Goal: Information Seeking & Learning: Learn about a topic

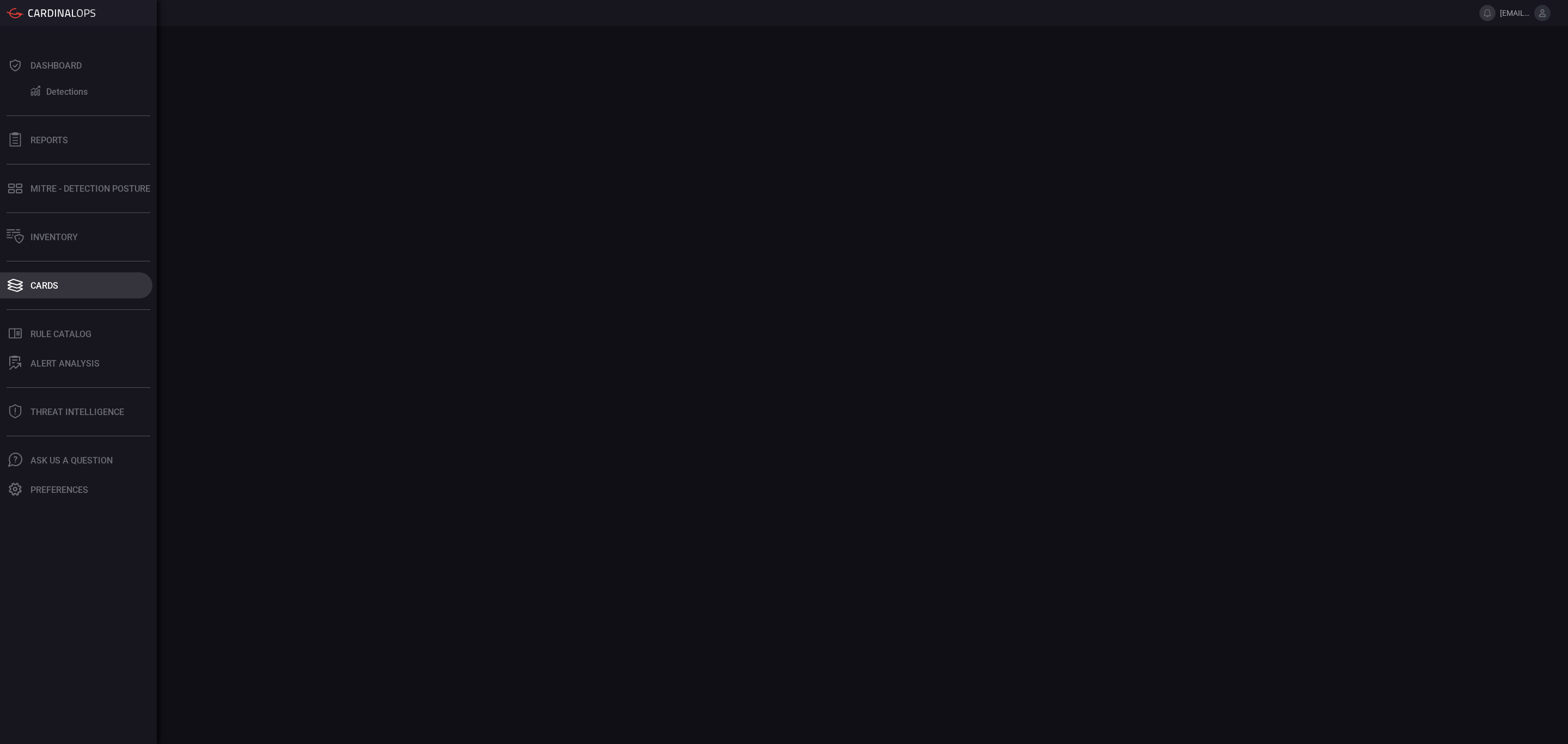
click at [22, 291] on icon at bounding box center [16, 285] width 17 height 16
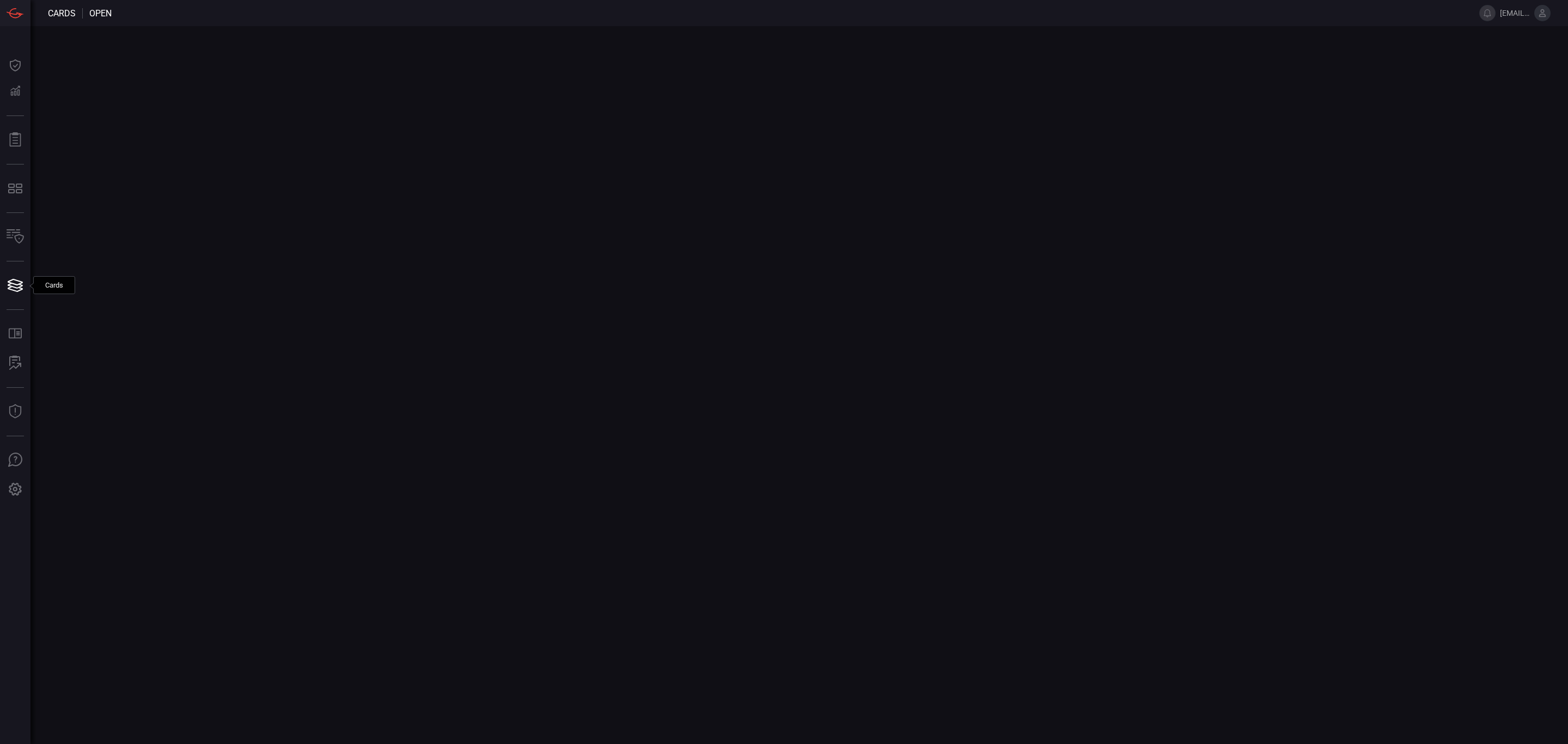
type button "/cards"
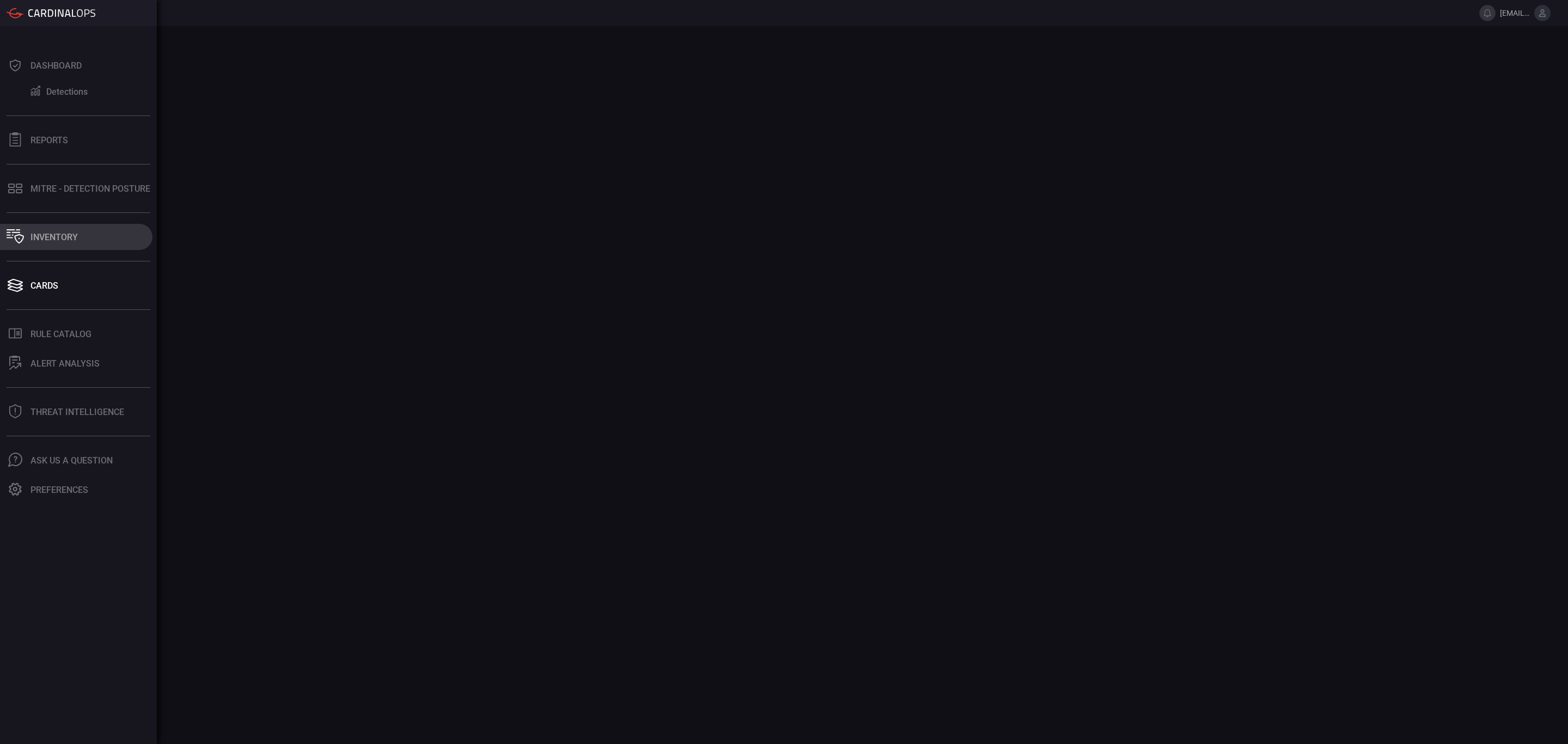
click at [28, 239] on button "Inventory" at bounding box center [76, 237] width 152 height 26
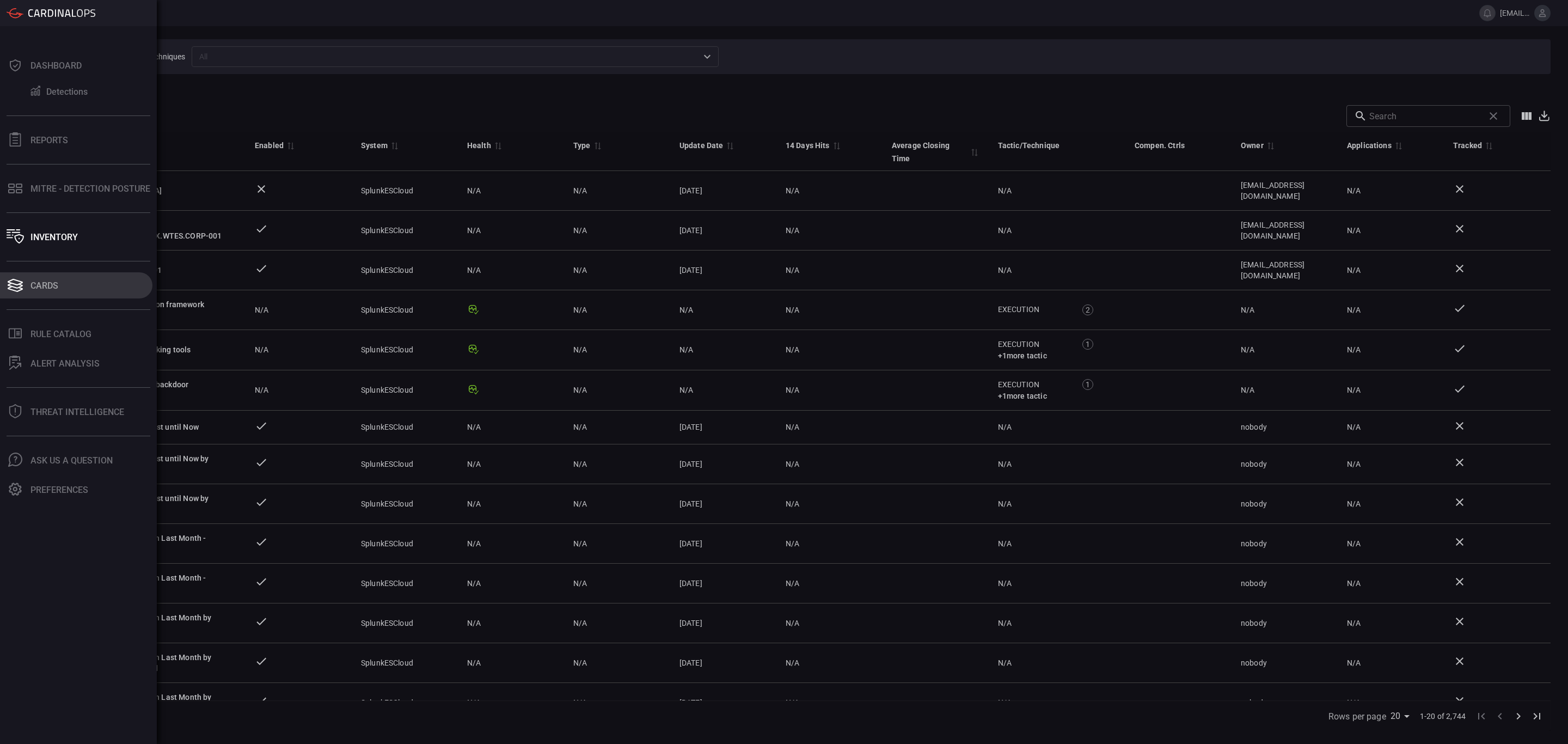
click at [20, 278] on icon at bounding box center [16, 285] width 17 height 16
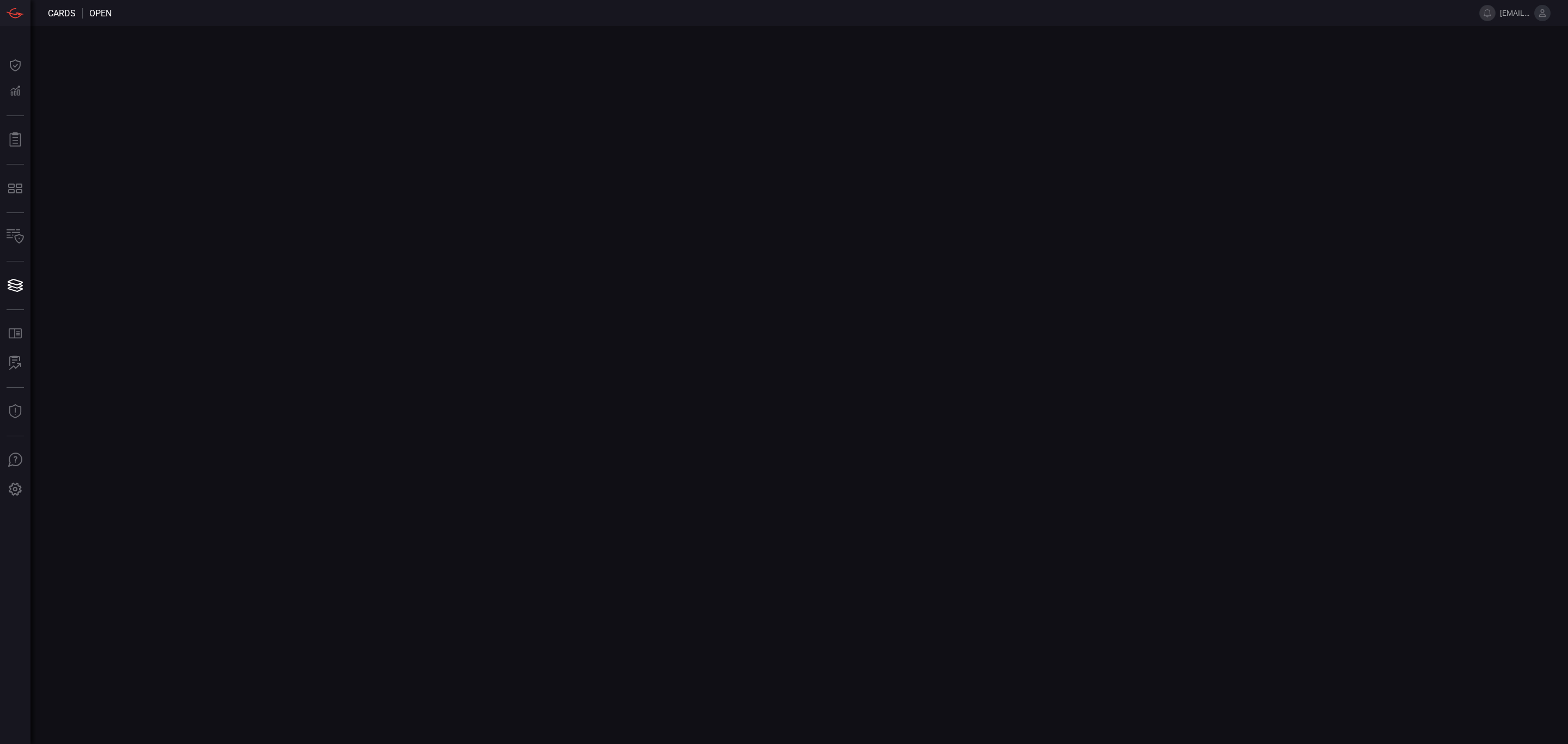
click at [530, 296] on main at bounding box center [784, 384] width 1568 height 717
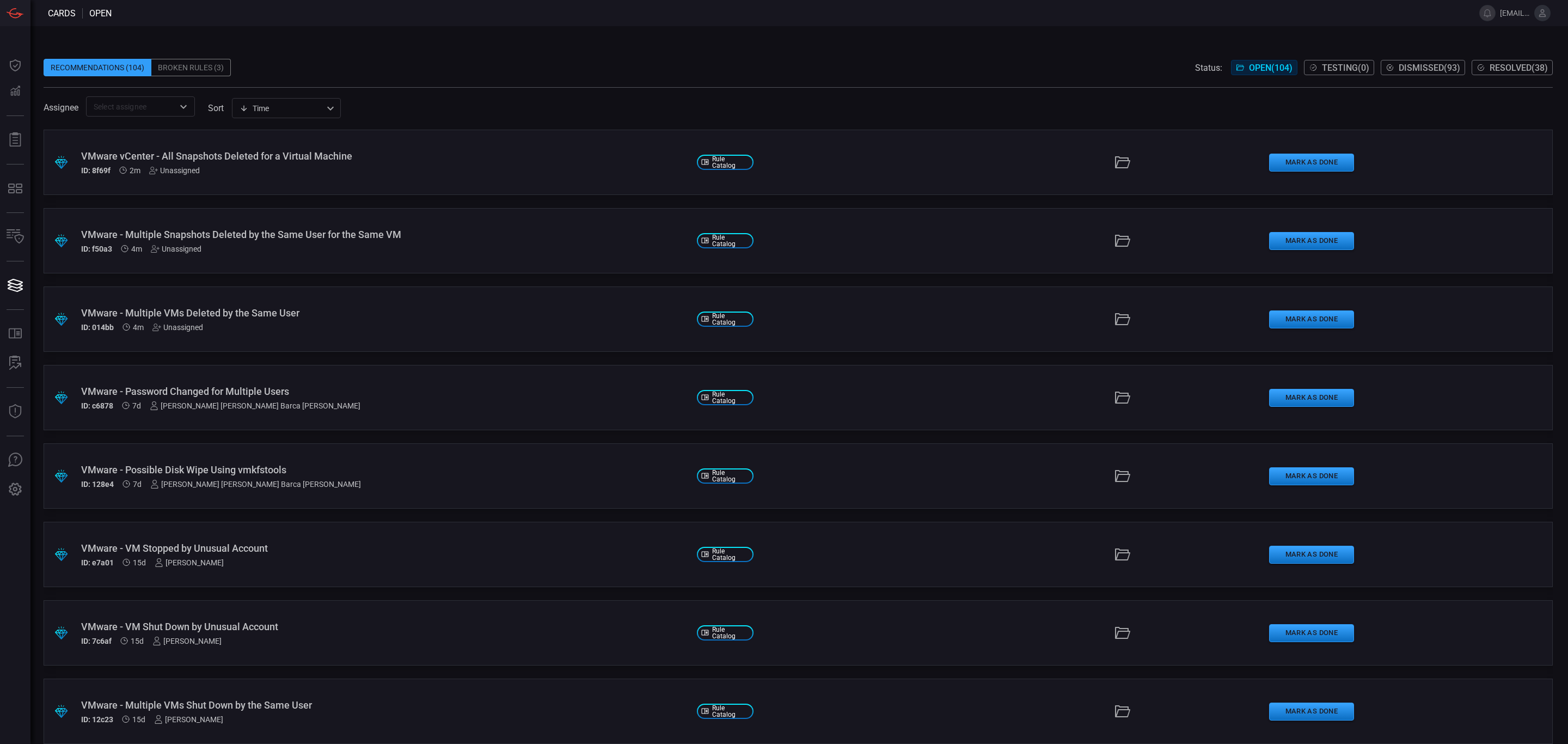
click at [260, 151] on div "VMware vCenter - All Snapshots Deleted for a Virtual Machine" at bounding box center [385, 156] width 607 height 11
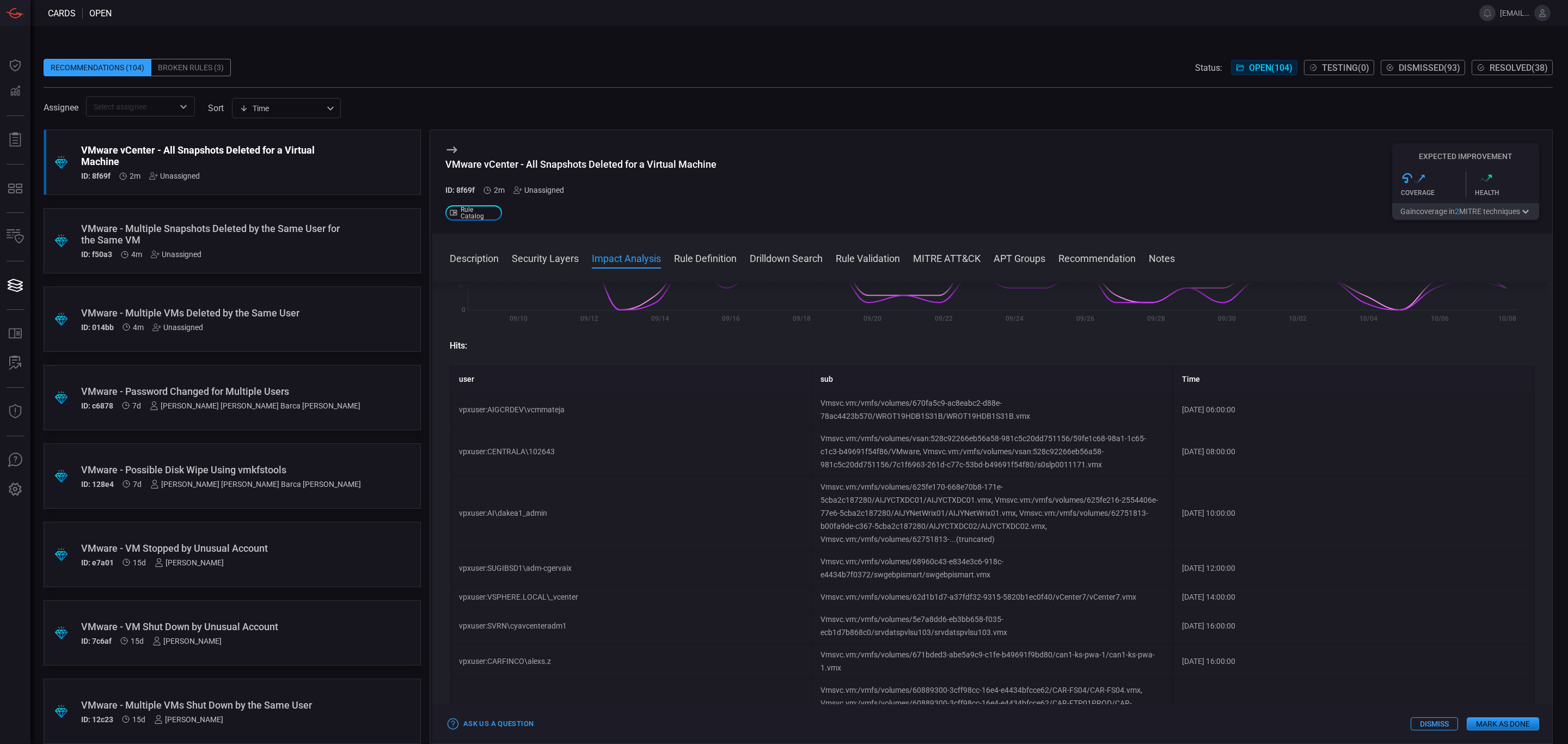
scroll to position [898, 0]
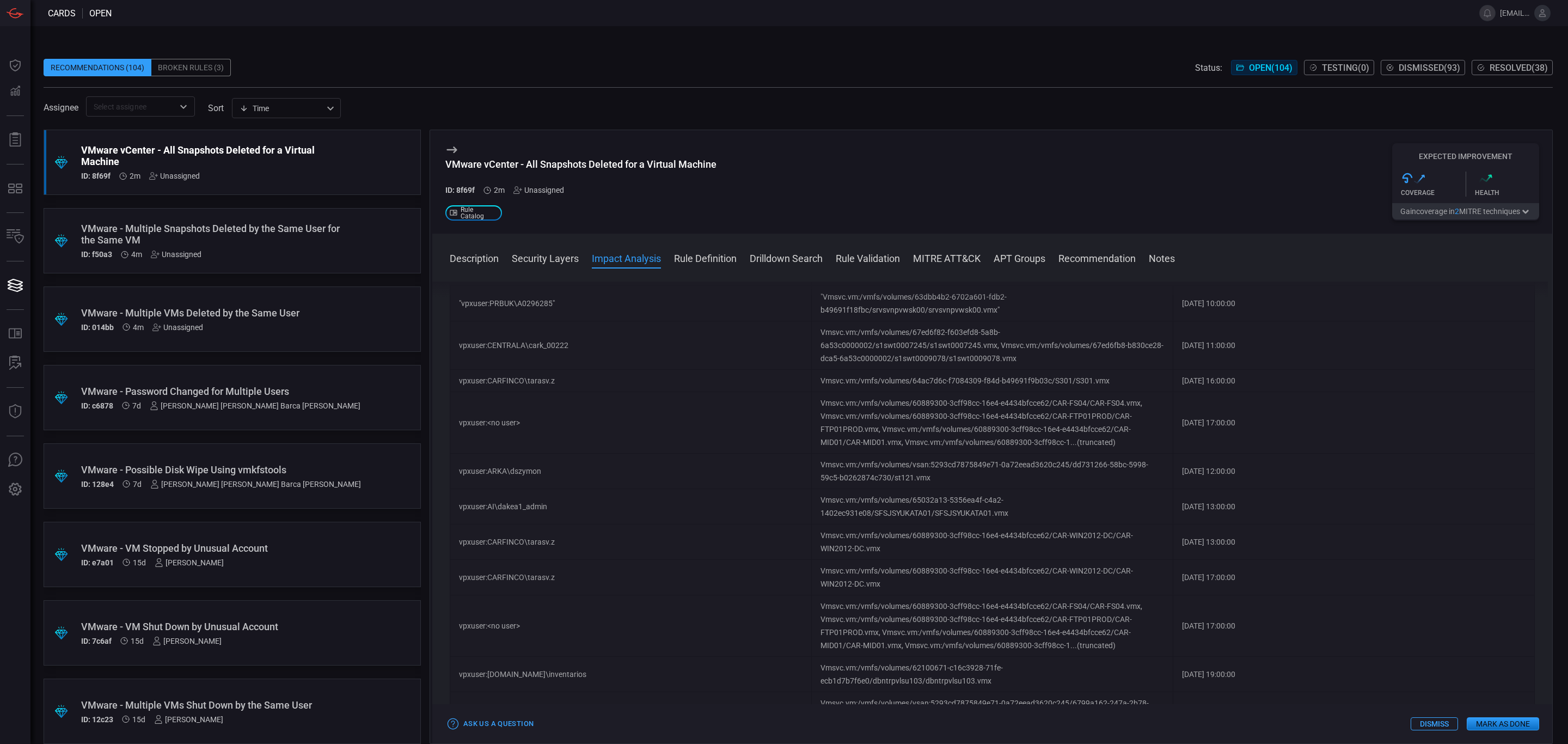
click at [701, 254] on button "Rule Definition" at bounding box center [705, 257] width 62 height 13
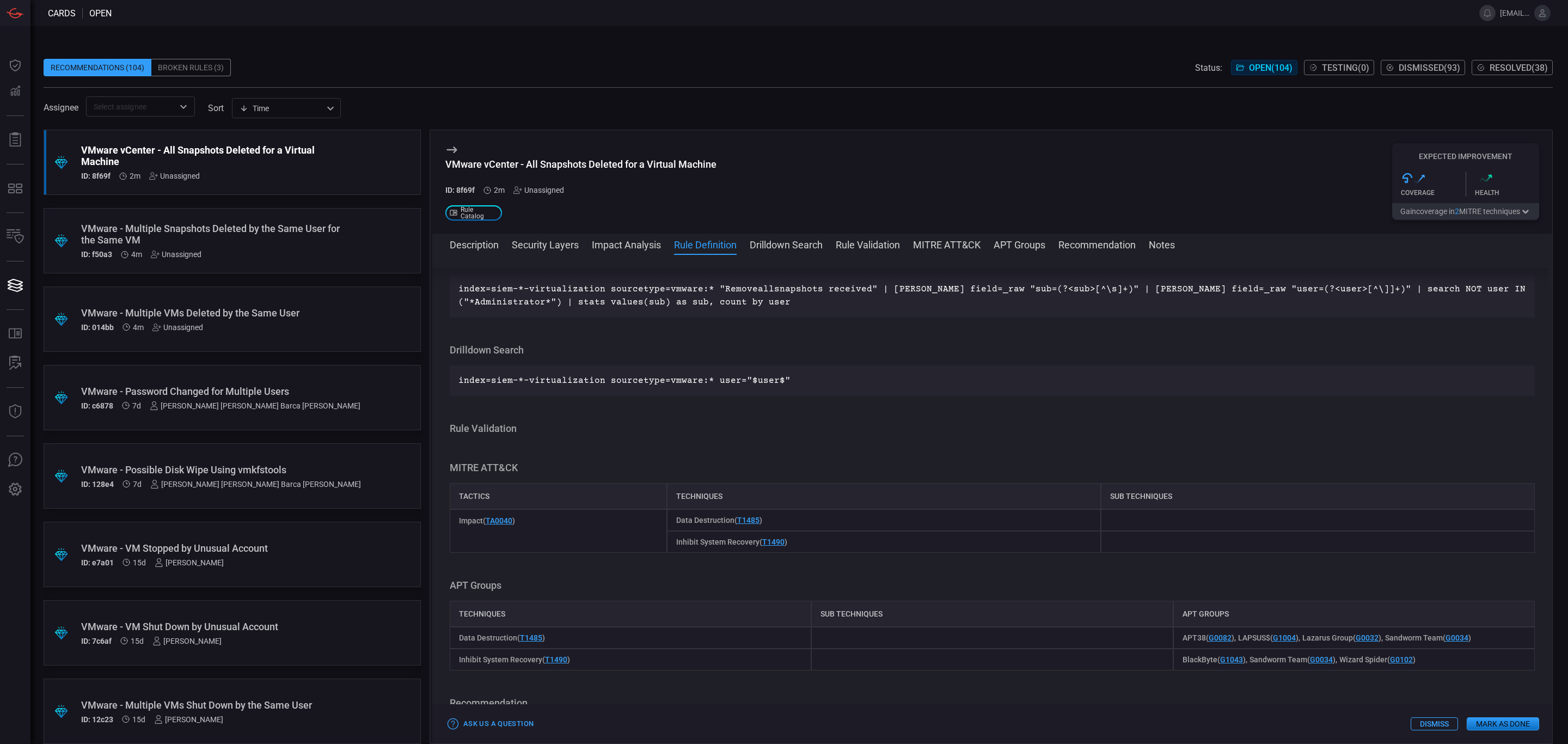
scroll to position [5560, 0]
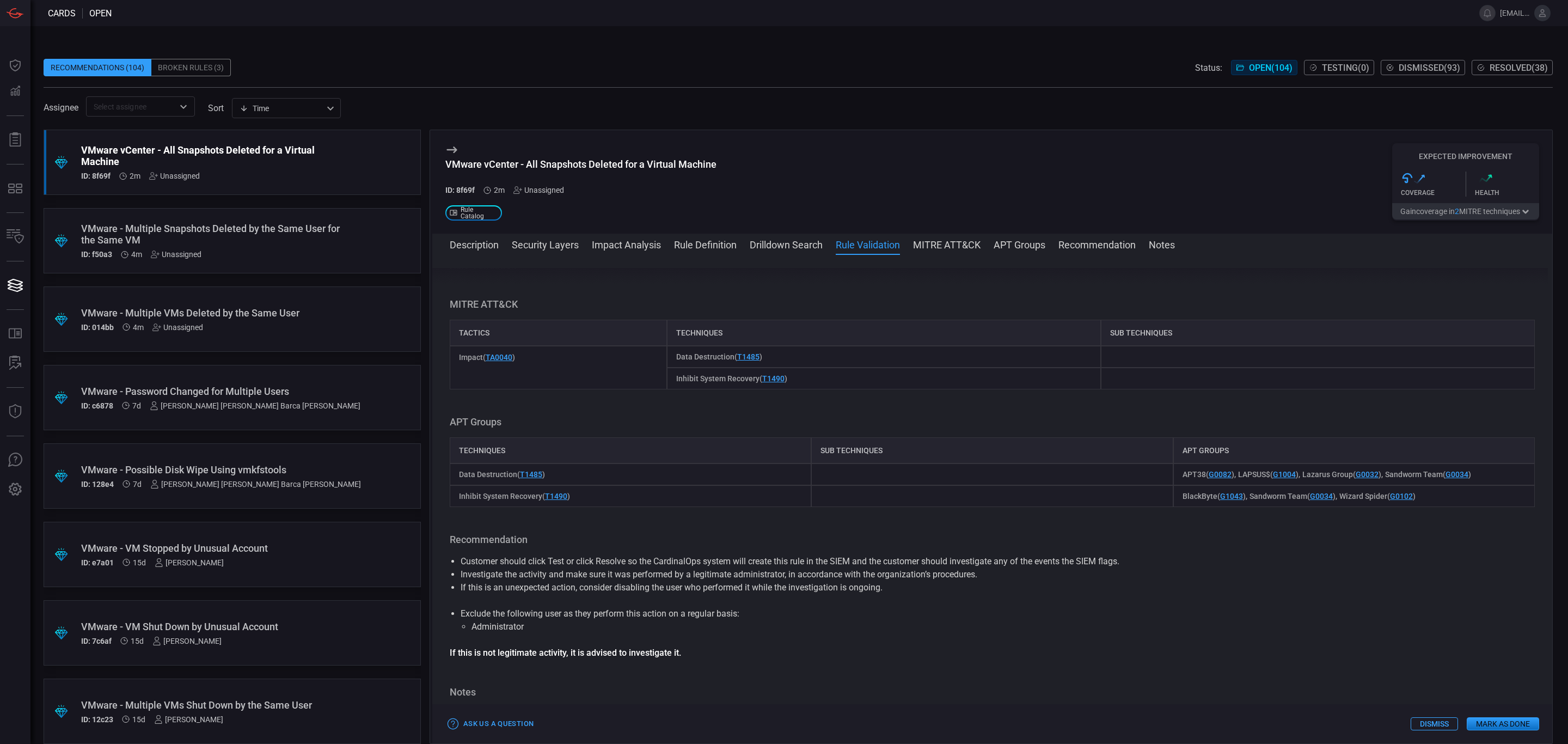
click at [479, 346] on div "Tactics" at bounding box center [558, 332] width 217 height 26
copy div "Tactics"
drag, startPoint x: 673, startPoint y: 361, endPoint x: 722, endPoint y: 361, distance: 49.0
click at [722, 346] on div "Techniques" at bounding box center [884, 332] width 434 height 26
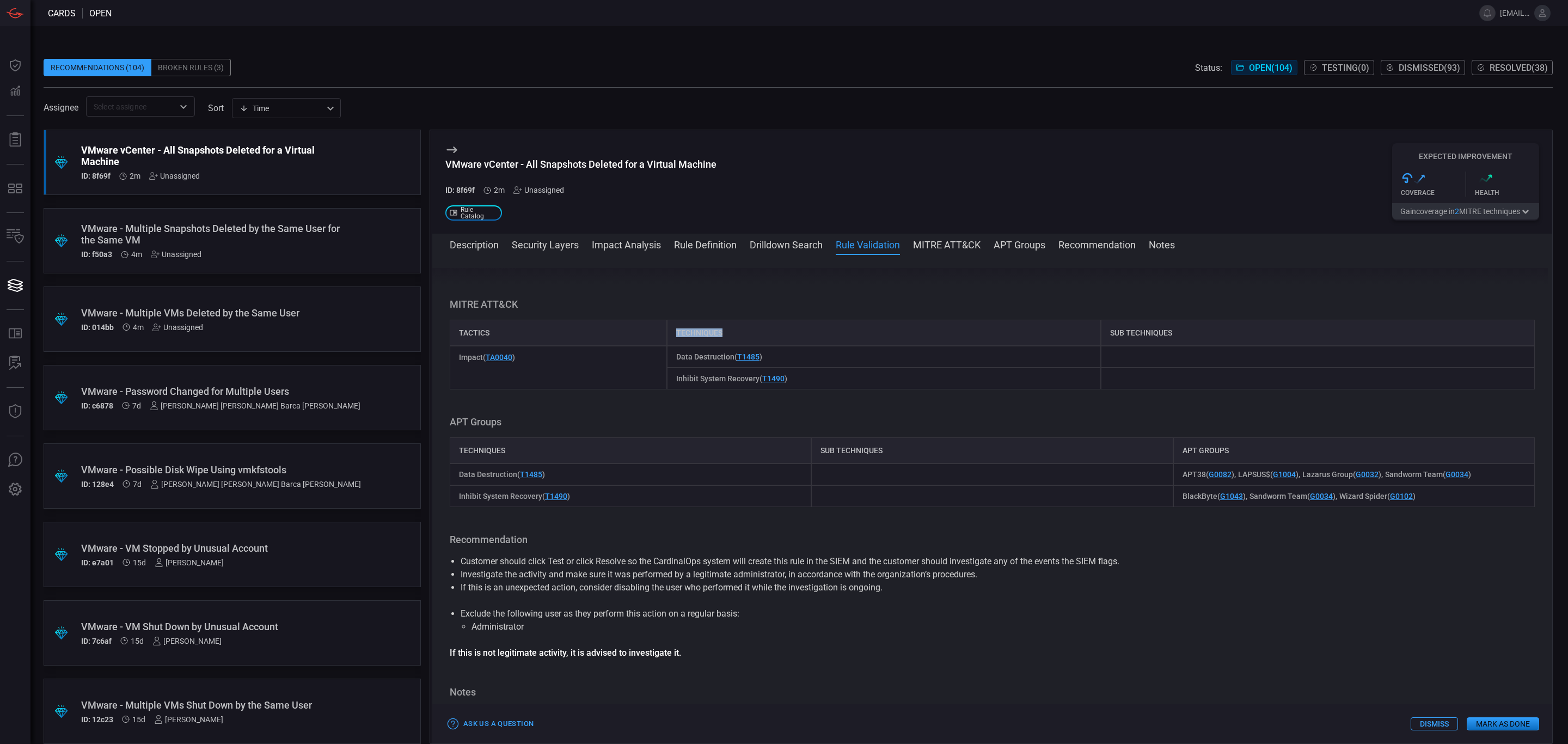
copy div "Techniques"
click at [452, 149] on icon at bounding box center [452, 149] width 13 height 13
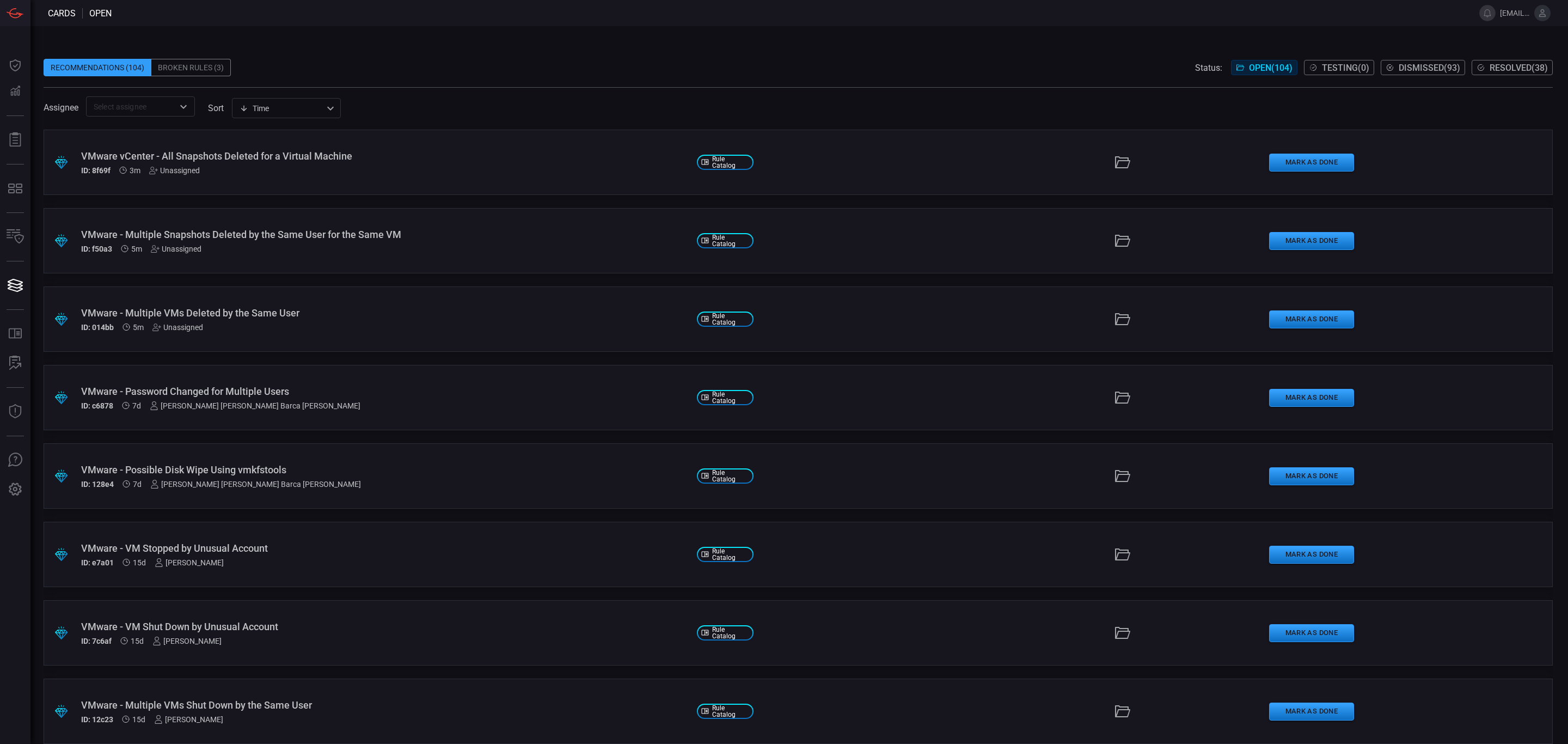
click at [1503, 69] on span "Resolved ( 38 )" at bounding box center [1519, 67] width 58 height 10
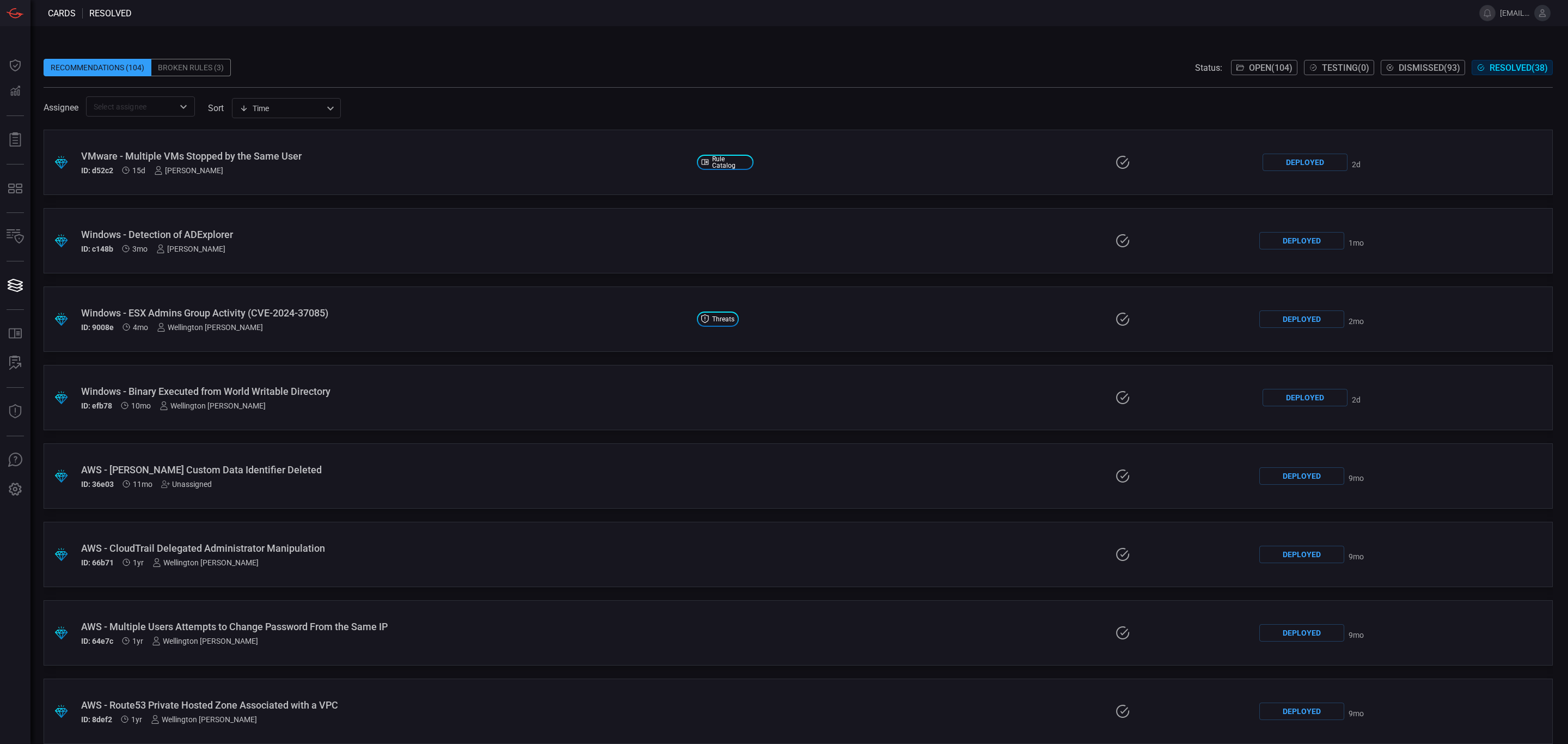
click at [133, 100] on input "text" at bounding box center [132, 106] width 85 height 14
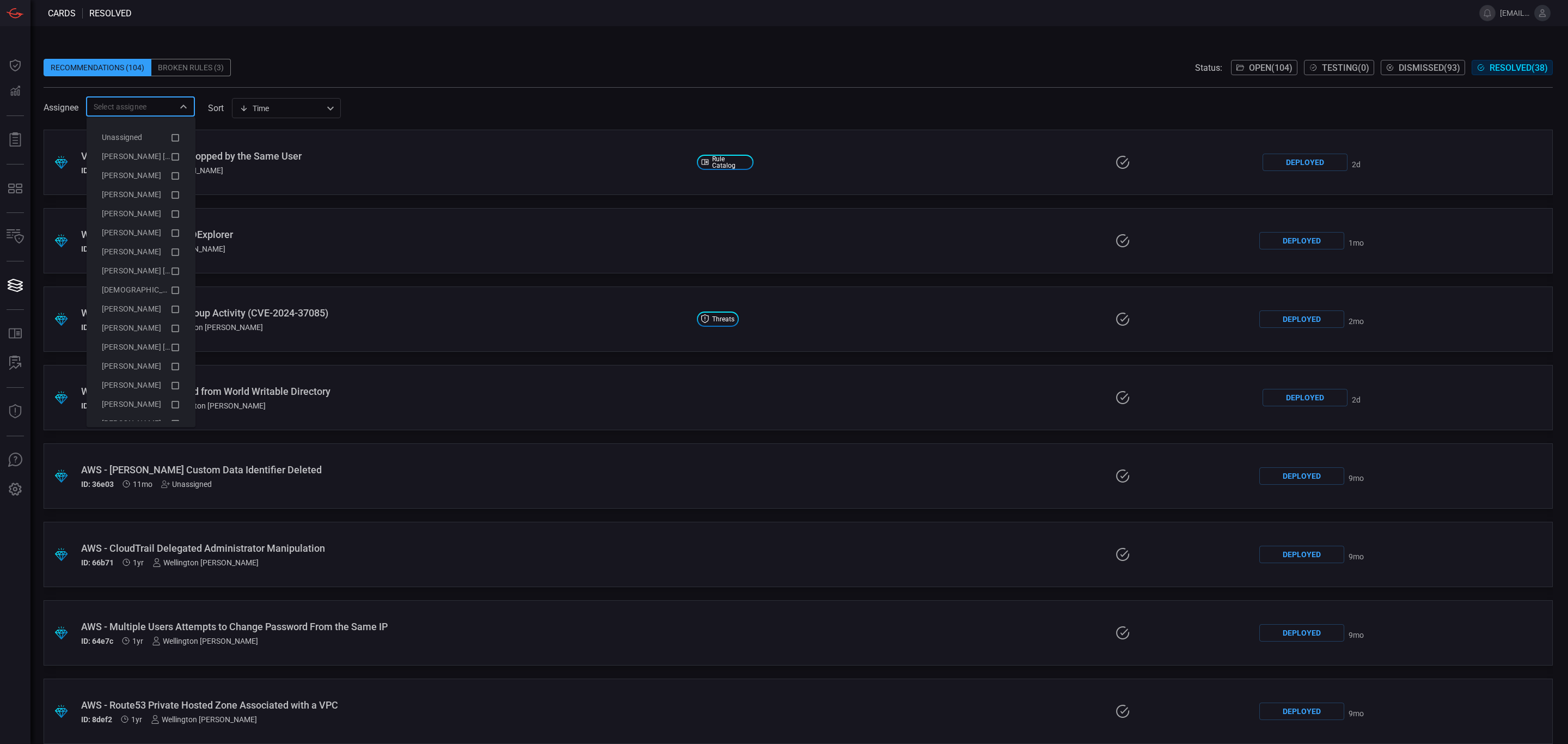
paste input "Multiple VMs Stopped by the Same User"
type input "Multiple VMs Stopped by the Same User"
click at [646, 68] on div "Recommendations (104) Broken Rules (3) Status: Open ( 104 ) Testing ( 0 ) Dismi…" at bounding box center [798, 67] width 1509 height 17
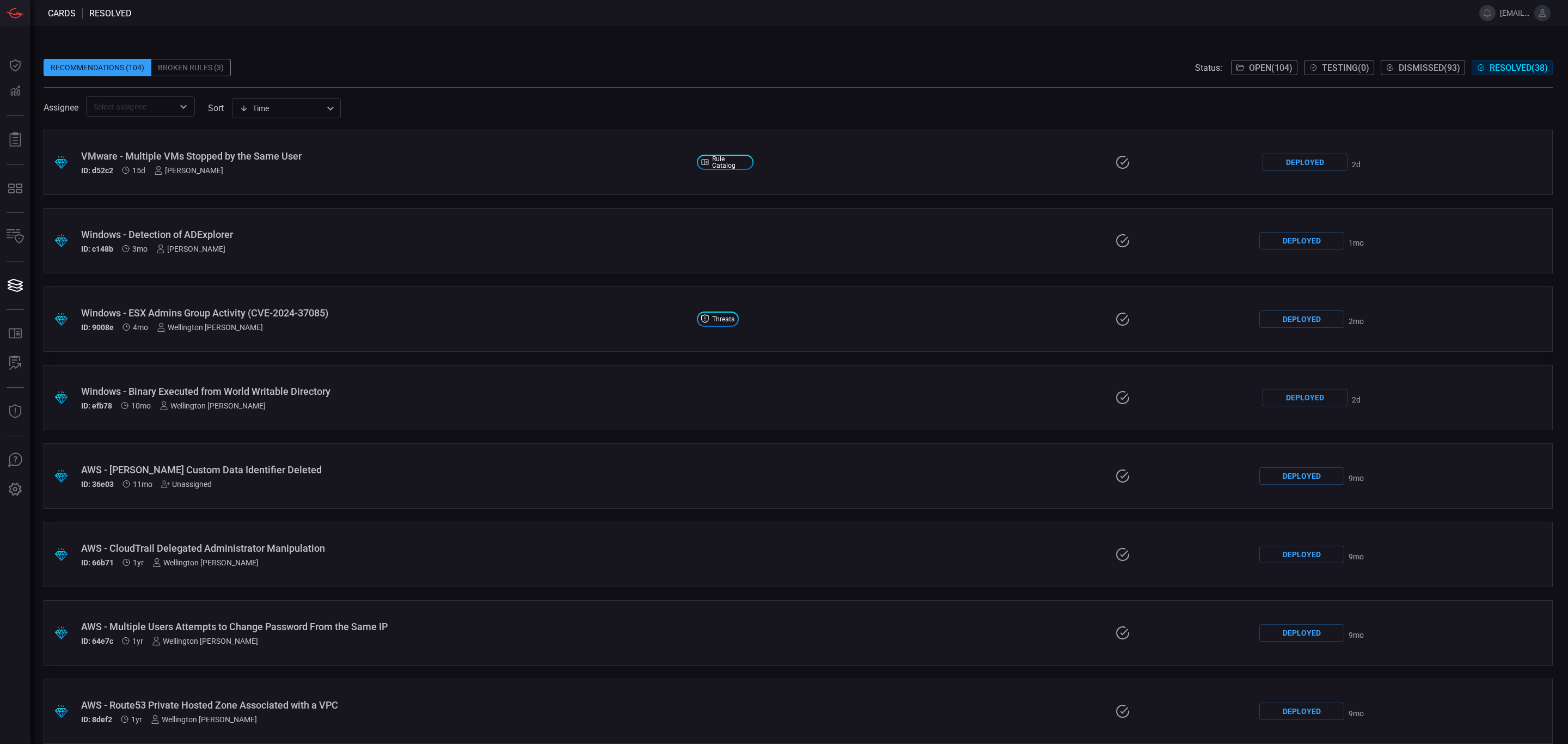
click at [204, 154] on div "VMware - Multiple VMs Stopped by the Same User" at bounding box center [385, 156] width 607 height 11
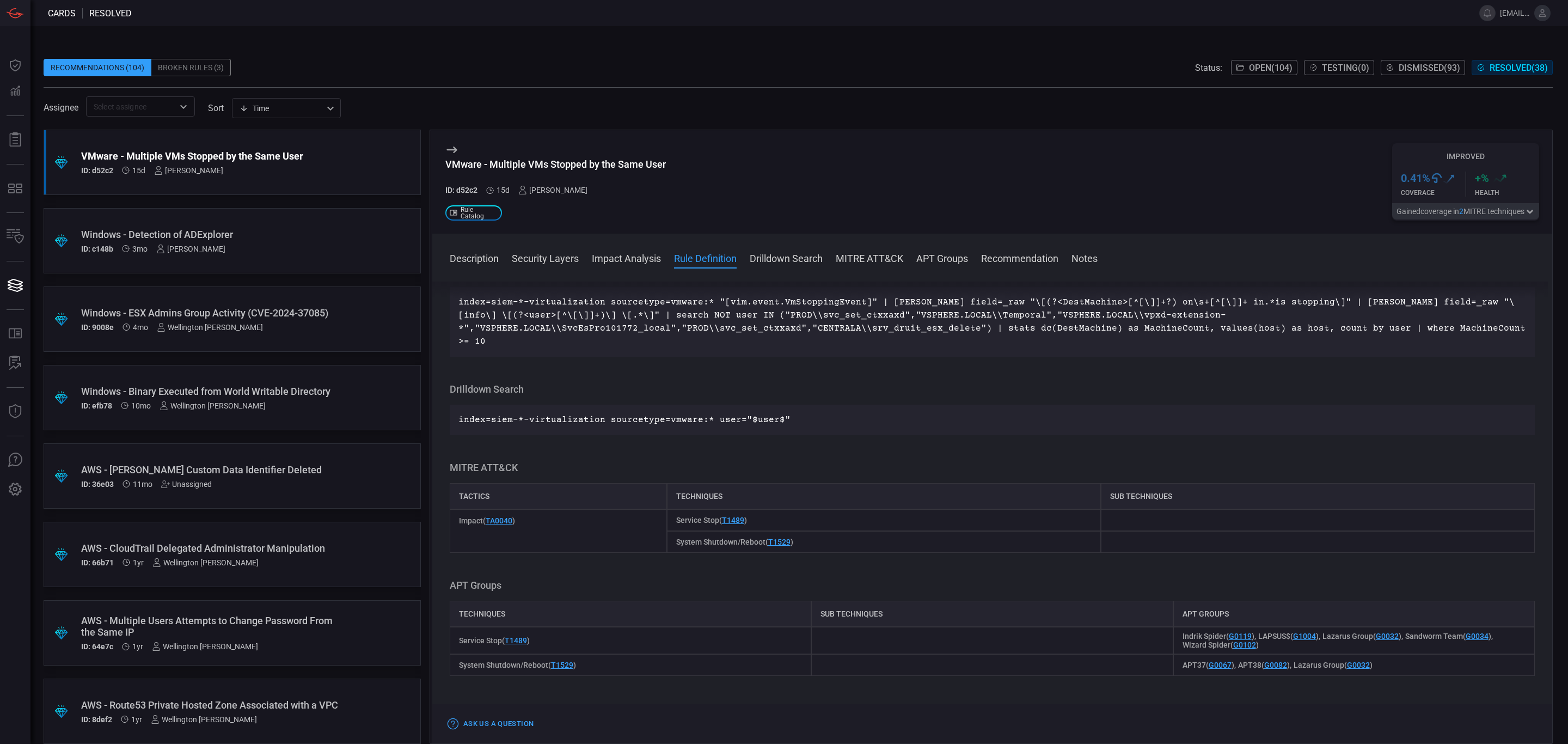
scroll to position [734, 0]
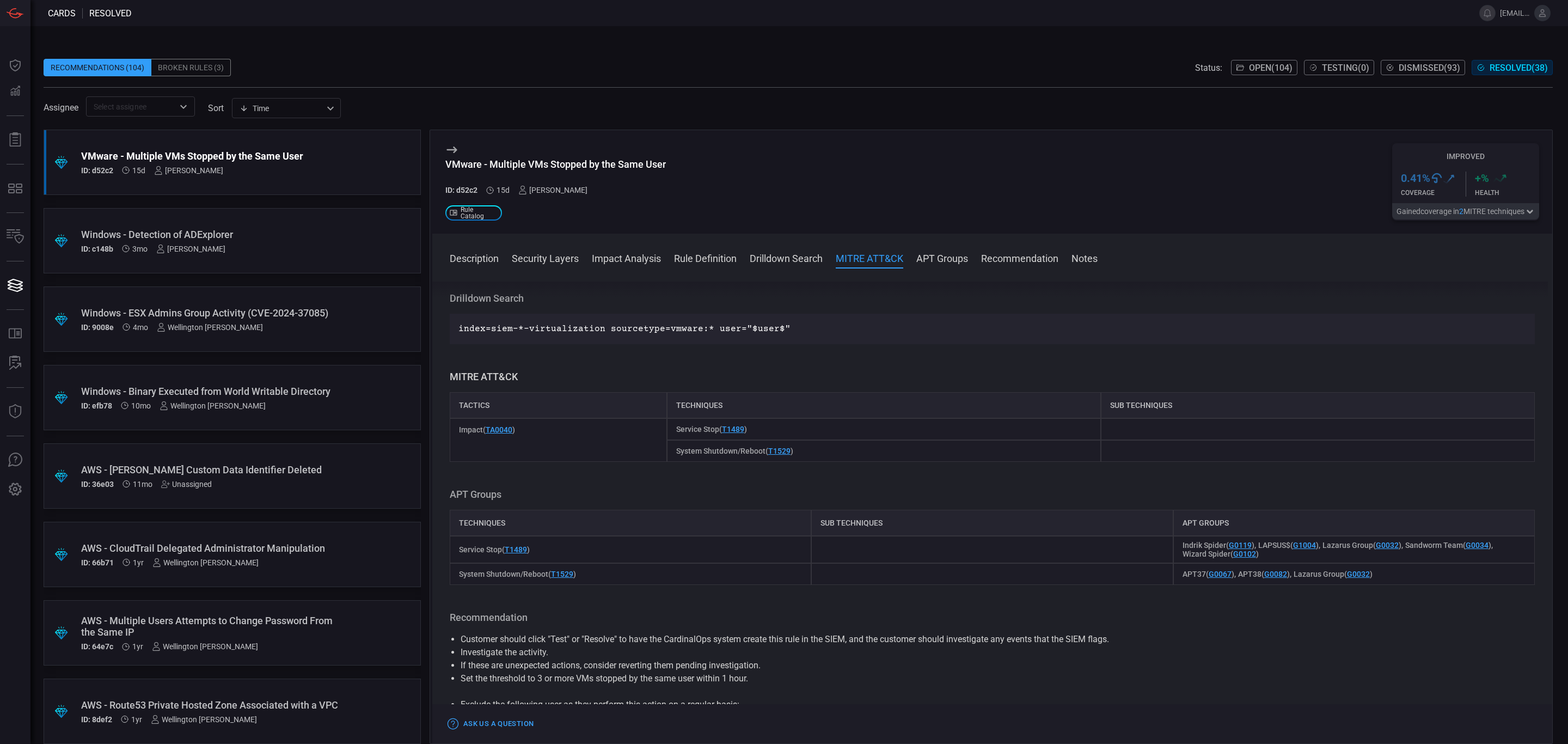
click at [676, 425] on span "Service Stop ( T1489 )" at bounding box center [711, 429] width 71 height 9
click at [471, 425] on span "Impact ( TA0040 )" at bounding box center [486, 429] width 56 height 9
copy span "Impact"
drag, startPoint x: 671, startPoint y: 414, endPoint x: 716, endPoint y: 416, distance: 45.0
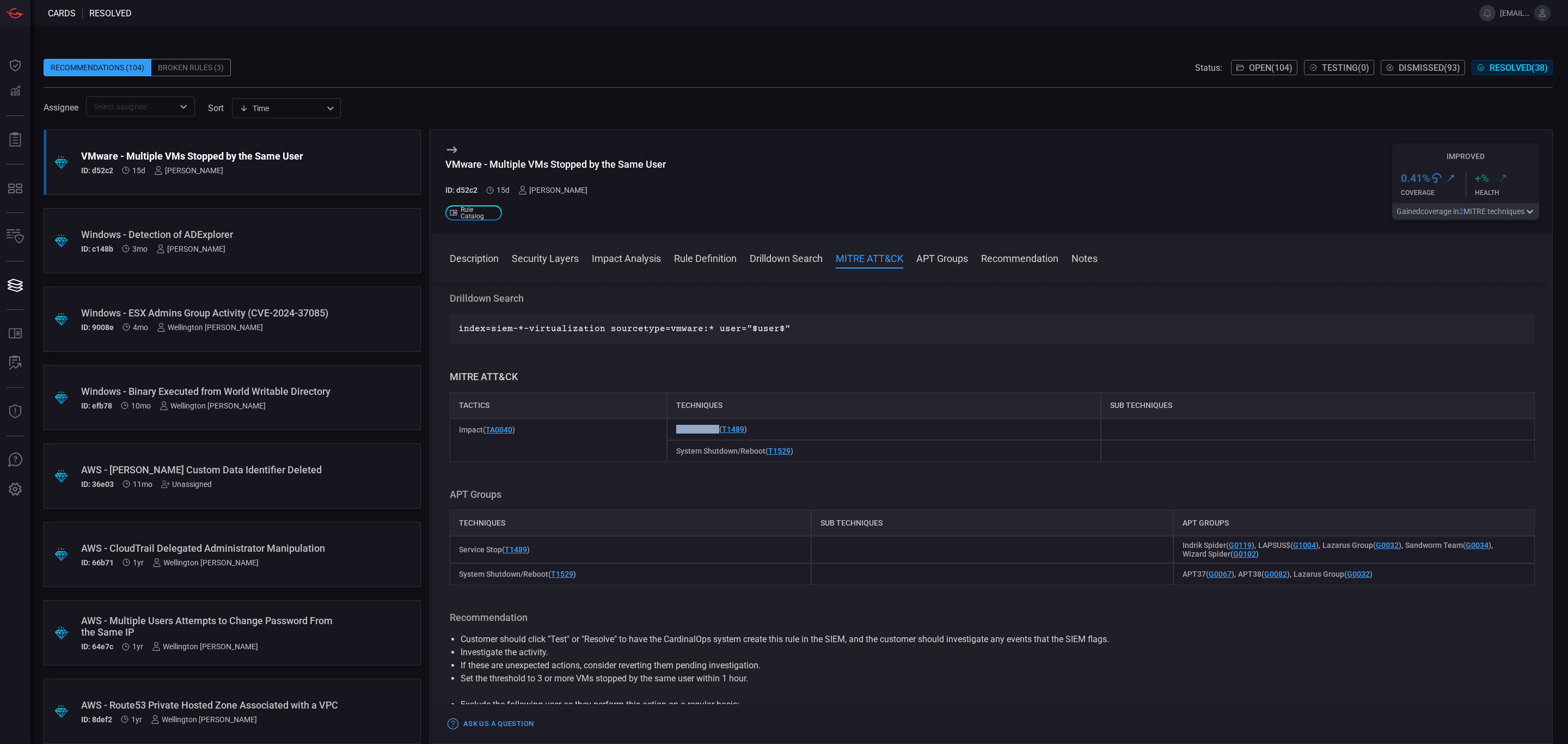
click at [716, 418] on div "Service Stop ( T1489 )" at bounding box center [884, 428] width 434 height 22
copy span "Service Stop"
drag, startPoint x: 675, startPoint y: 441, endPoint x: 807, endPoint y: 439, distance: 132.0
click at [807, 439] on div "System Shutdown/Reboot ( T1529 )" at bounding box center [884, 450] width 434 height 22
copy span "System Shutdown/Reboot ( T1529 )"
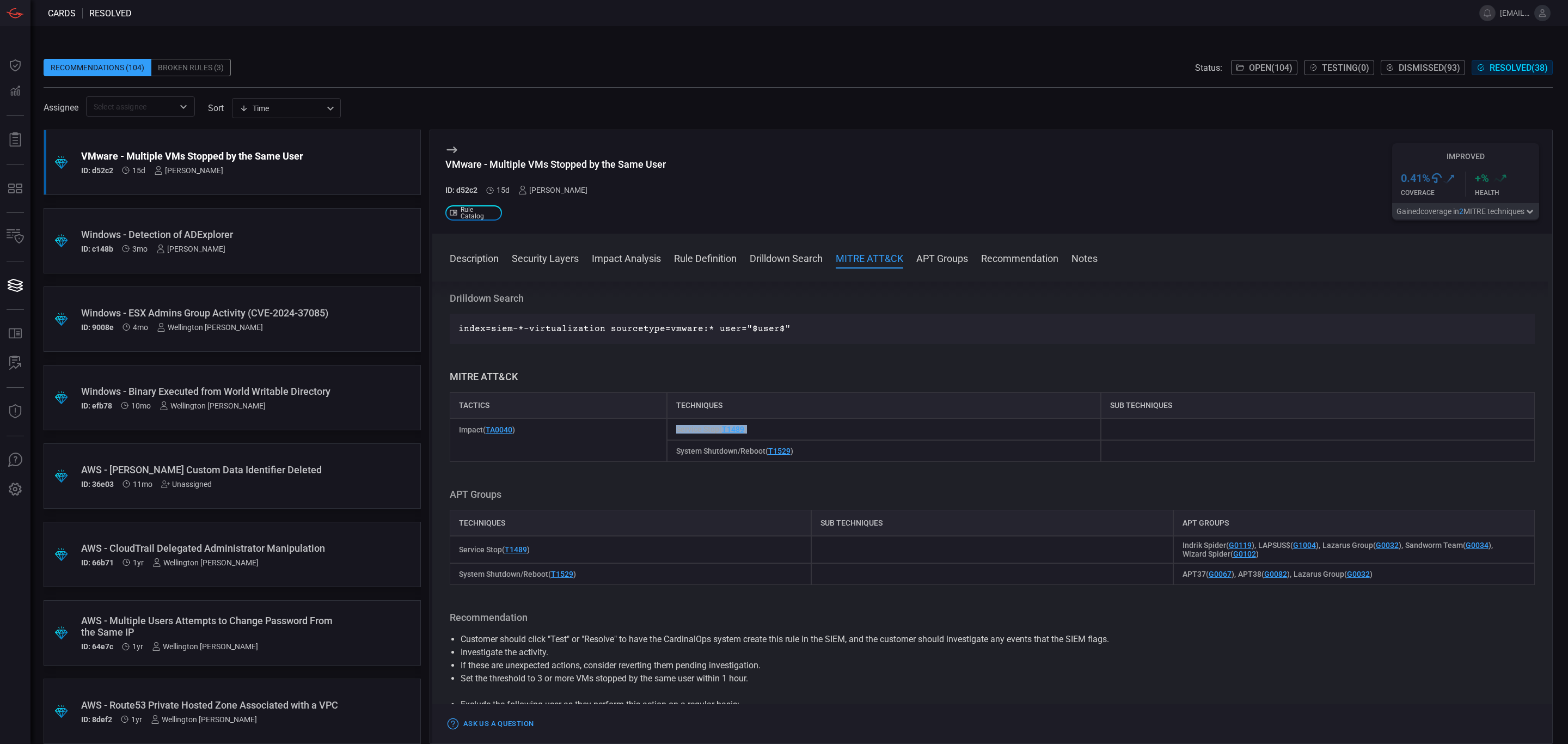
drag, startPoint x: 672, startPoint y: 418, endPoint x: 770, endPoint y: 415, distance: 98.0
click at [770, 418] on div "Service Stop ( T1489 )" at bounding box center [884, 428] width 434 height 22
copy span "Service Stop ( T1489 )"
drag, startPoint x: 459, startPoint y: 415, endPoint x: 525, endPoint y: 420, distance: 66.2
click at [525, 420] on div "Impact ( TA0040 )" at bounding box center [558, 439] width 217 height 43
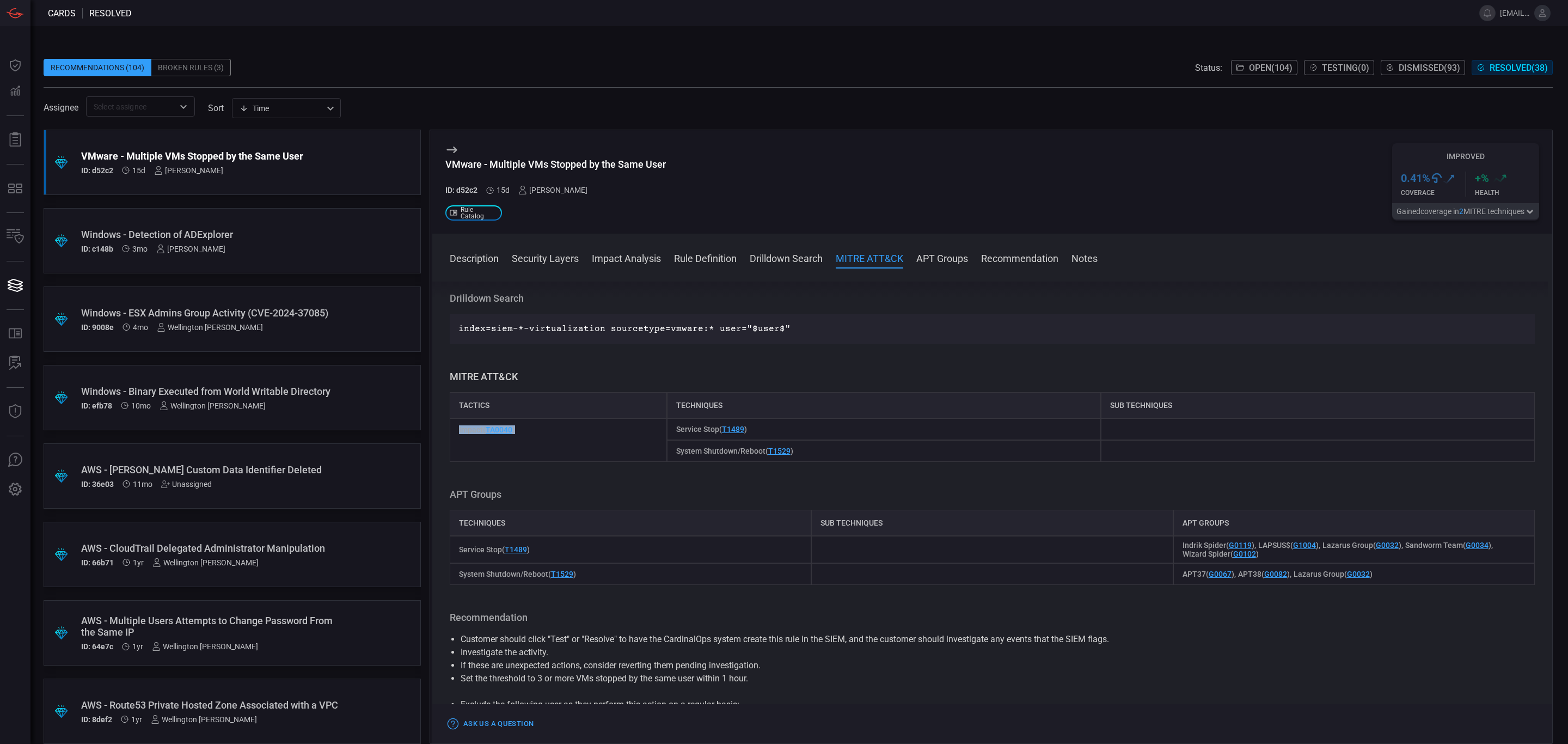
copy span "Impact ( TA0040 )"
click at [559, 144] on div "VMware - Multiple VMs Stopped by the Same User ID: d52c2 15d [PERSON_NAME] .st0…" at bounding box center [556, 181] width 221 height 77
drag, startPoint x: 445, startPoint y: 164, endPoint x: 704, endPoint y: 165, distance: 259.0
click at [704, 165] on div "VMware - Multiple VMs Stopped by the Same User ID: d52c2 15d [PERSON_NAME] .st0…" at bounding box center [993, 182] width 1120 height 104
click at [472, 263] on button "Description" at bounding box center [474, 257] width 49 height 13
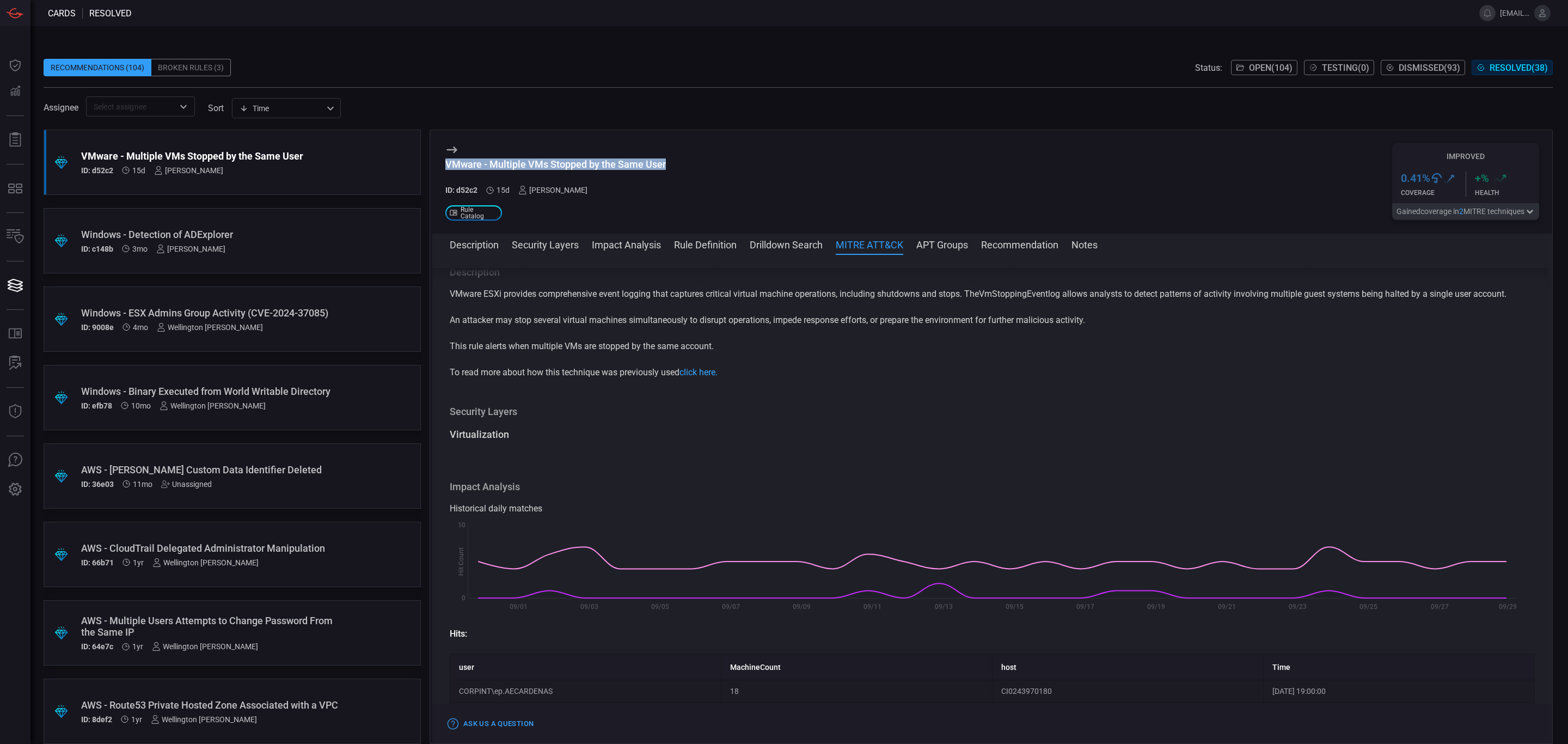
scroll to position [0, 0]
drag, startPoint x: 449, startPoint y: 299, endPoint x: 1522, endPoint y: 291, distance: 1073.0
click at [1522, 291] on p "VMware ESXi provides comprehensive event logging that captures critical virtual…" at bounding box center [993, 296] width 1085 height 13
click at [482, 325] on p "An attacker may stop several virtual machines simultaneously to disrupt operati…" at bounding box center [993, 322] width 1085 height 13
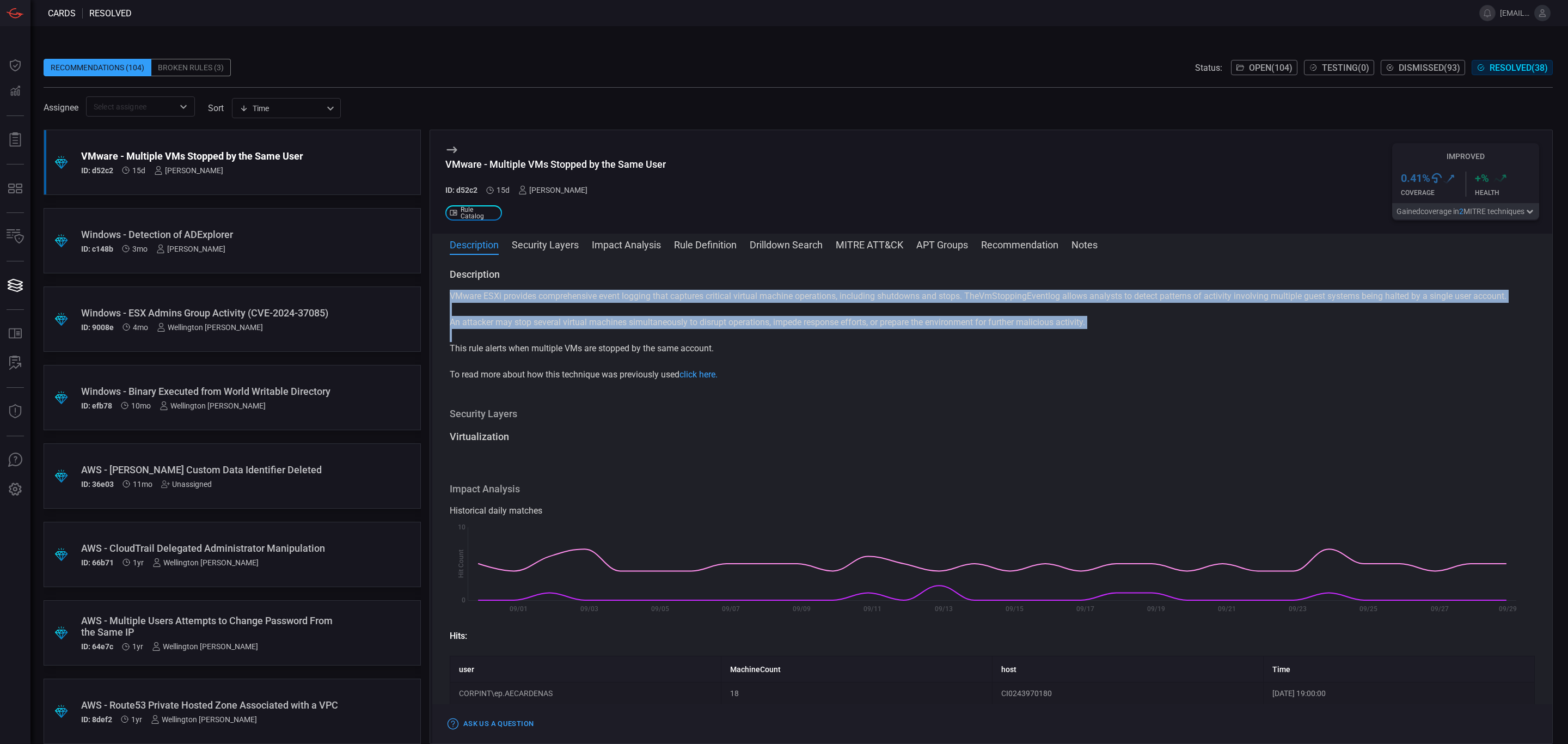
drag, startPoint x: 451, startPoint y: 298, endPoint x: 1323, endPoint y: 356, distance: 873.9
click at [1323, 356] on div "VMware ESXi provides comprehensive event logging that captures critical virtual…" at bounding box center [993, 336] width 1085 height 92
copy div "VMware ESXi provides comprehensive event logging that captures critical virtual…"
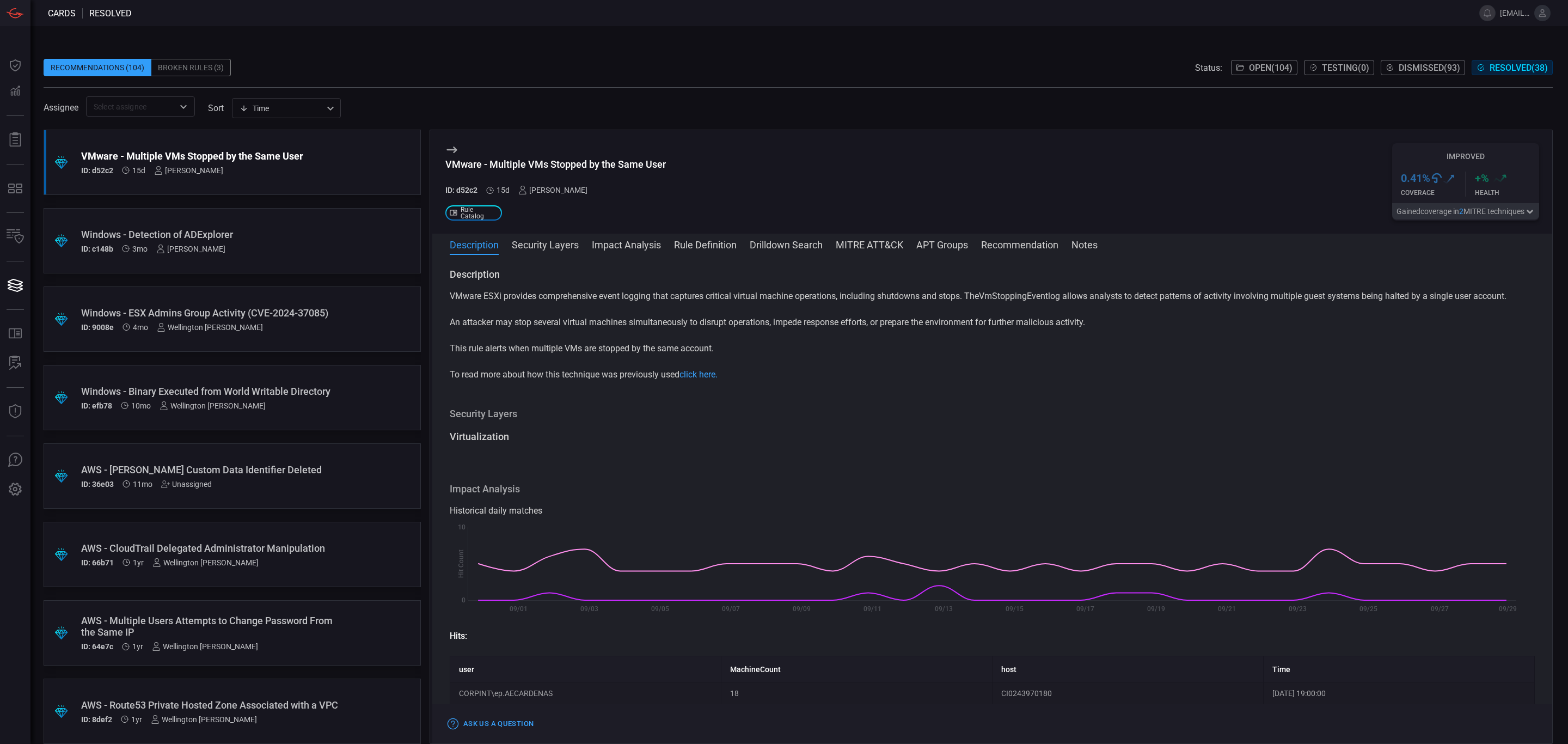
click at [991, 189] on div "VMware - Multiple VMs Stopped by the Same User ID: d52c2 15d [PERSON_NAME] .st0…" at bounding box center [993, 182] width 1120 height 104
click at [620, 241] on button "Impact Analysis" at bounding box center [627, 243] width 69 height 13
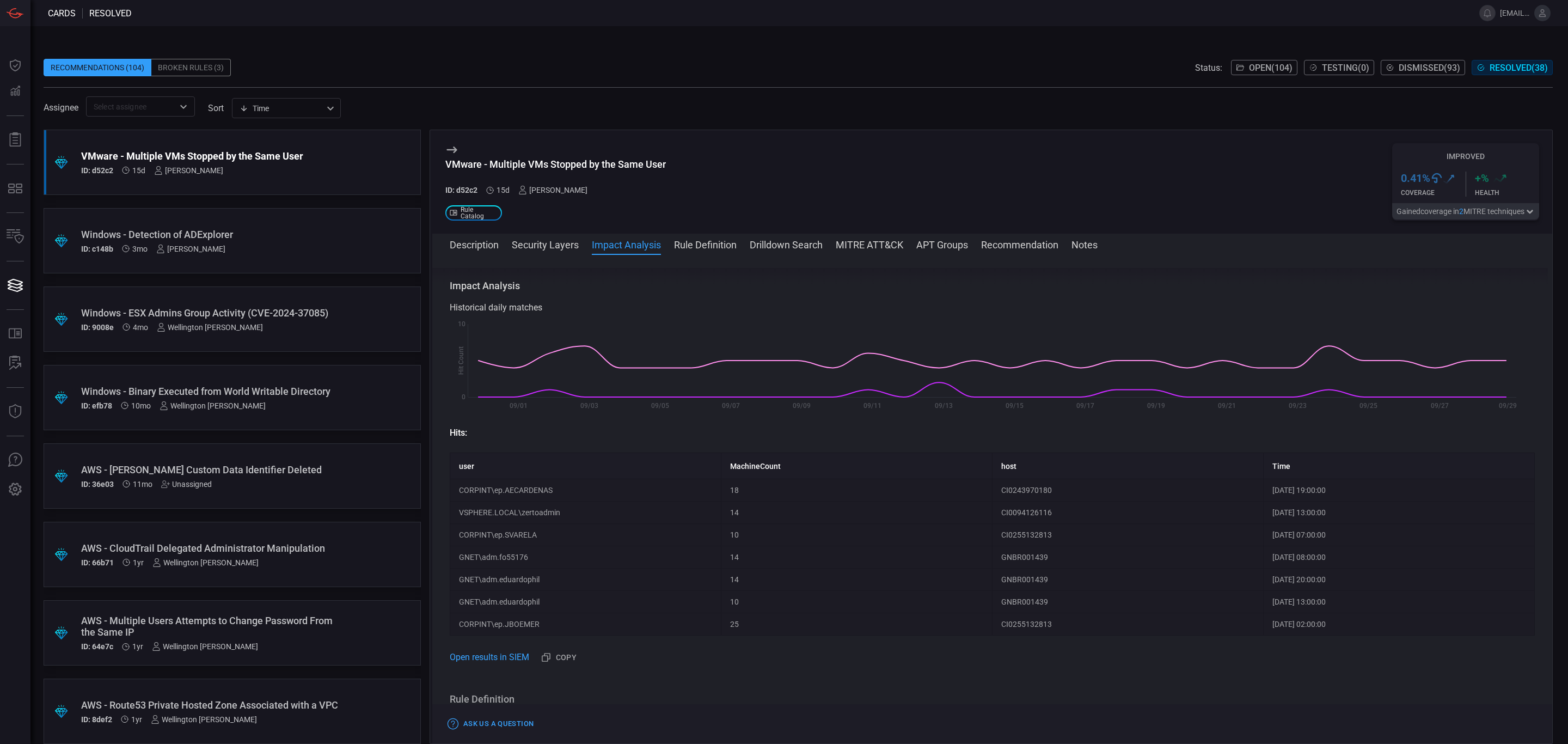
click at [720, 241] on button "Rule Definition" at bounding box center [705, 243] width 62 height 13
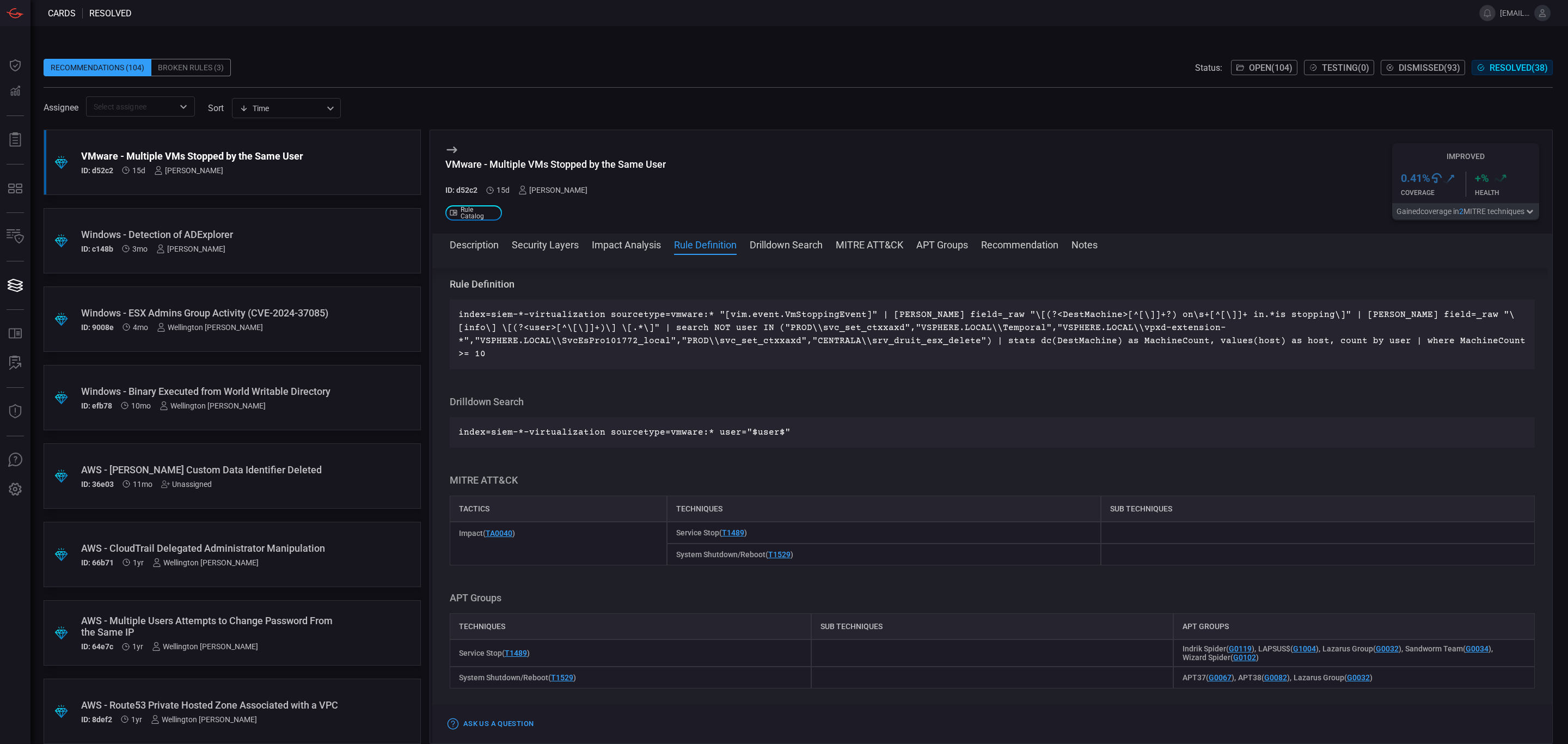
click at [637, 243] on button "Impact Analysis" at bounding box center [627, 243] width 69 height 13
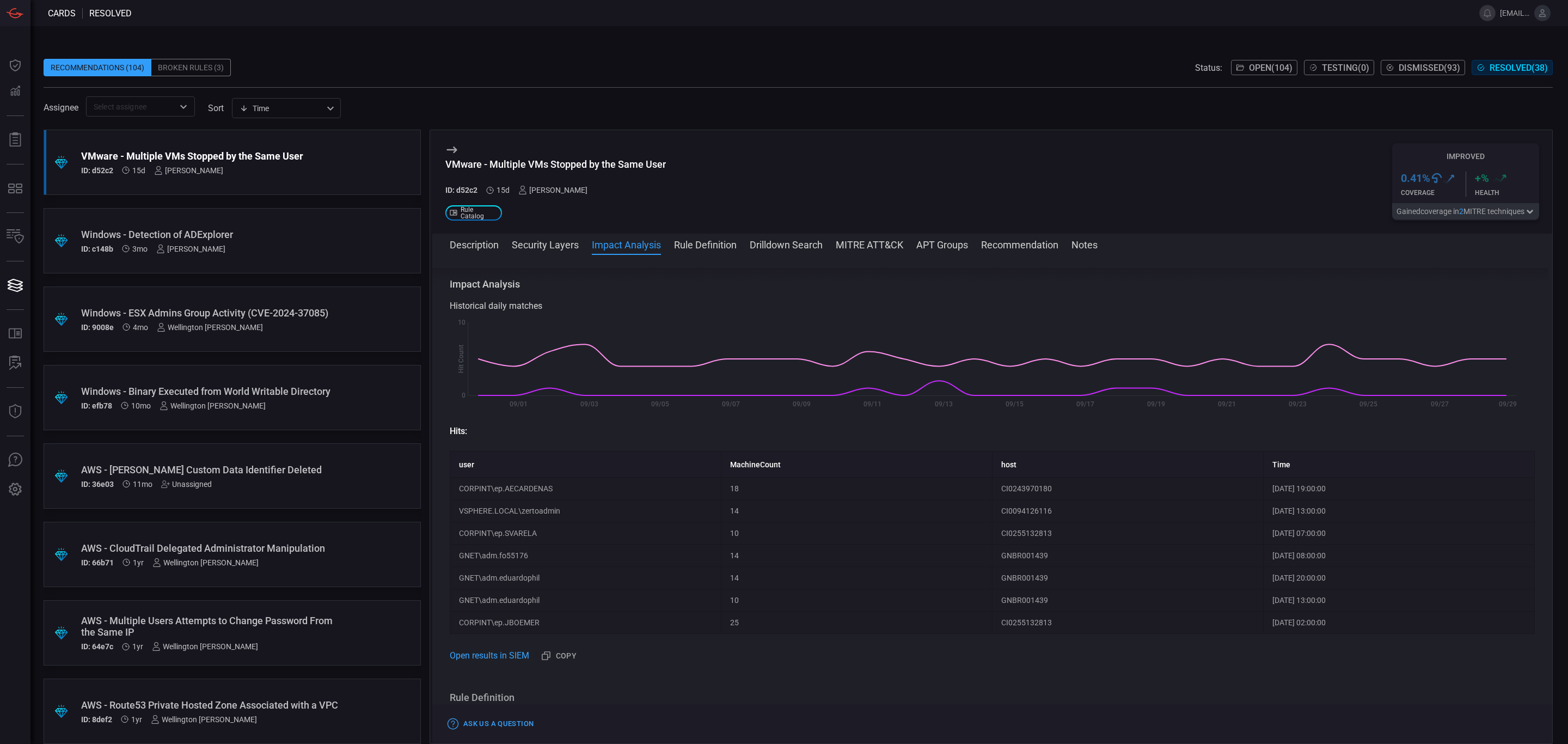
scroll to position [203, 0]
click at [716, 242] on button "Rule Definition" at bounding box center [705, 243] width 62 height 13
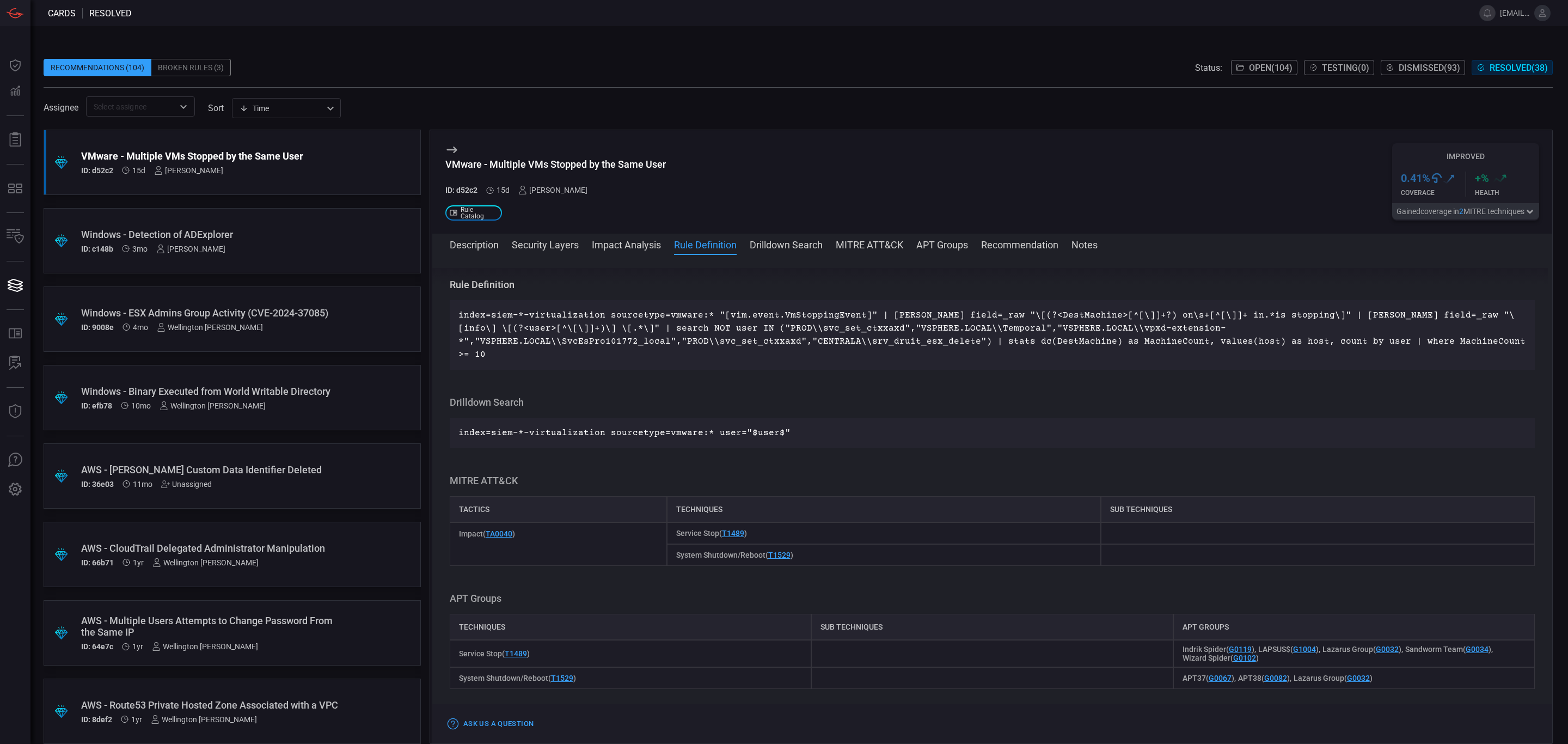
scroll to position [618, 0]
drag, startPoint x: 449, startPoint y: 588, endPoint x: 511, endPoint y: 588, distance: 62.0
click at [511, 591] on h3 "APT Groups" at bounding box center [993, 597] width 1085 height 13
copy h3 "APT Groups"
drag, startPoint x: 453, startPoint y: 467, endPoint x: 519, endPoint y: 469, distance: 66.0
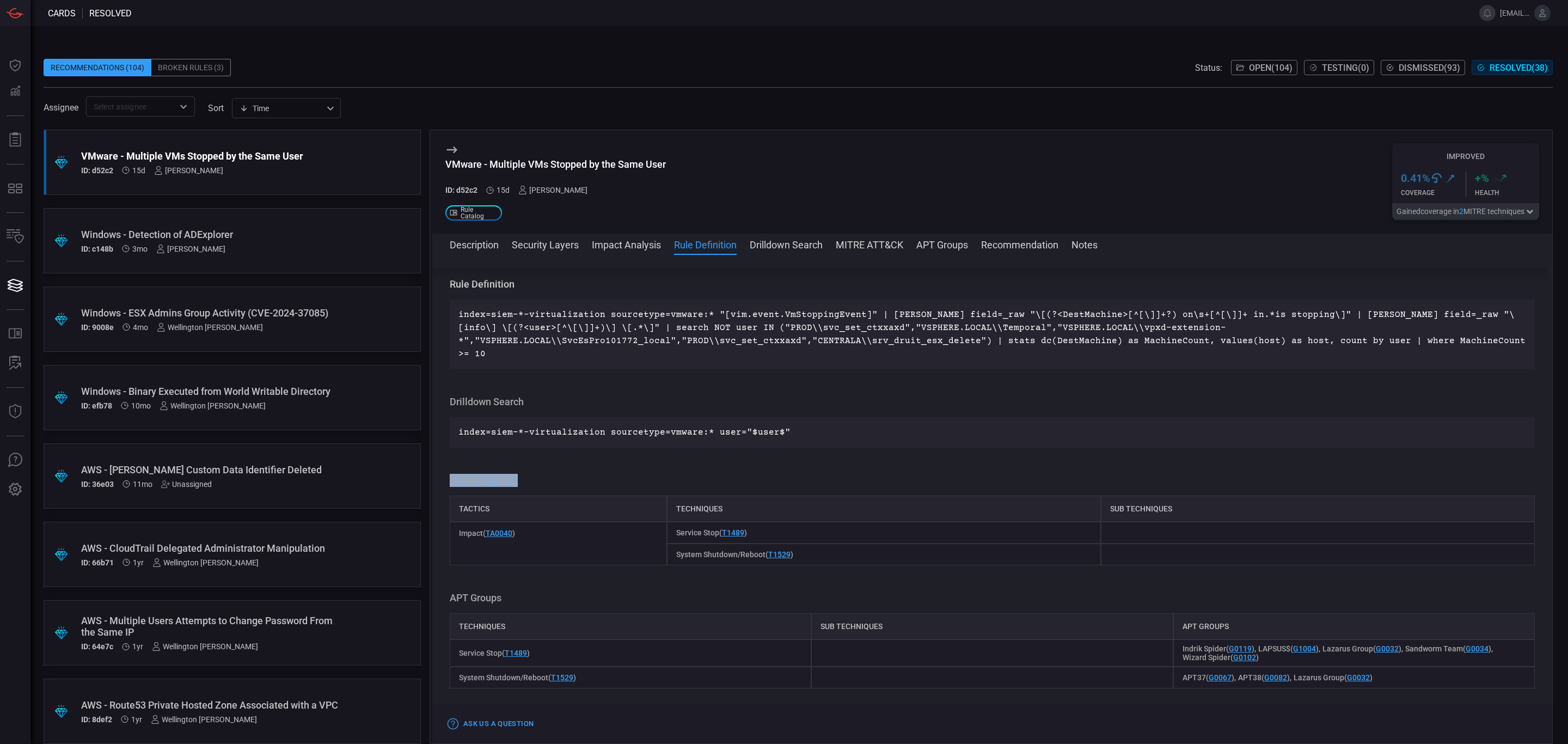
click at [519, 473] on h3 "MITRE ATT&CK" at bounding box center [993, 479] width 1085 height 13
copy h3 "MITRE ATT&CK"
click at [657, 550] on div "Impact ( TA0040 )" at bounding box center [558, 543] width 217 height 43
drag, startPoint x: 453, startPoint y: 589, endPoint x: 511, endPoint y: 588, distance: 58.0
click at [511, 591] on h3 "APT Groups" at bounding box center [993, 597] width 1085 height 13
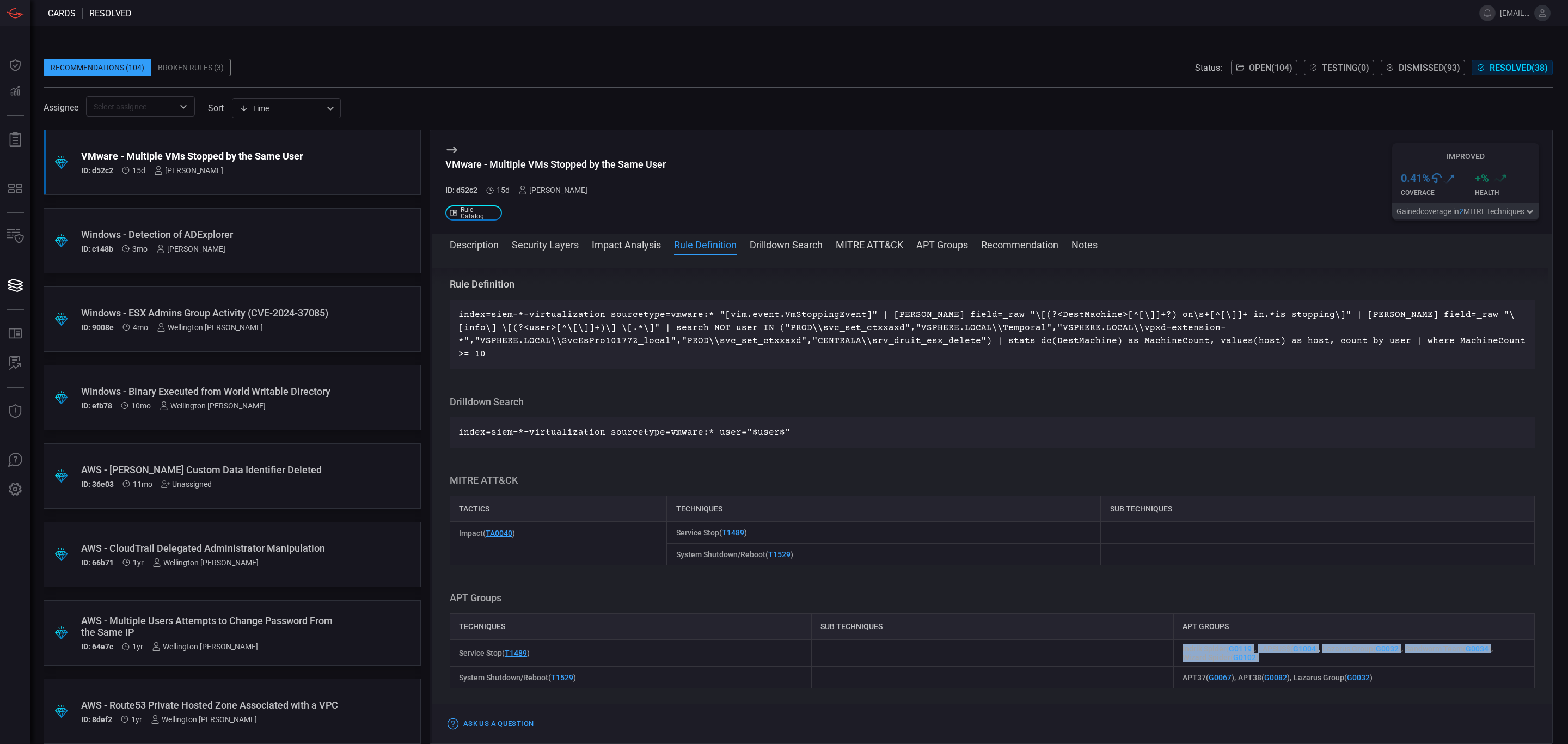
drag, startPoint x: 1173, startPoint y: 639, endPoint x: 1253, endPoint y: 655, distance: 81.6
click at [1253, 655] on div "Indrik Spider ( G0119 ) LAPSUS$ ( G1004 ) Lazarus Group ( G0032 ) Sandworm Team…" at bounding box center [1354, 652] width 362 height 27
drag, startPoint x: 1173, startPoint y: 670, endPoint x: 1372, endPoint y: 667, distance: 199.0
click at [1372, 667] on div "APT37 ( G0067 ) APT38 ( G0082 ) Lazarus Group ( G0032 )" at bounding box center [1354, 677] width 362 height 22
click at [703, 247] on button "Rule Definition" at bounding box center [705, 243] width 62 height 13
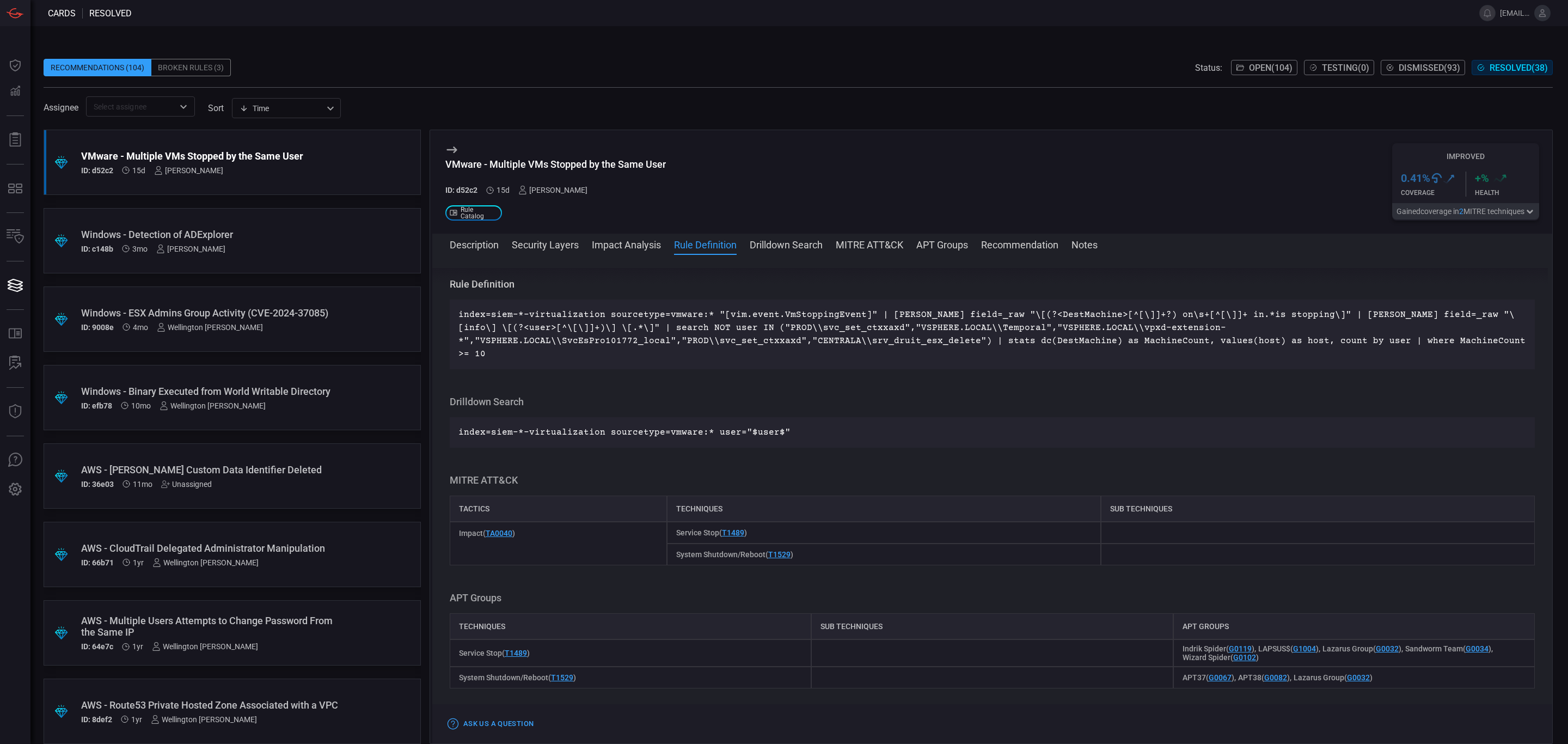
click at [780, 127] on span at bounding box center [798, 123] width 1509 height 13
click at [784, 138] on div "VMware - Multiple VMs Stopped by the Same User ID: d52c2 15d [PERSON_NAME] .st0…" at bounding box center [993, 182] width 1120 height 104
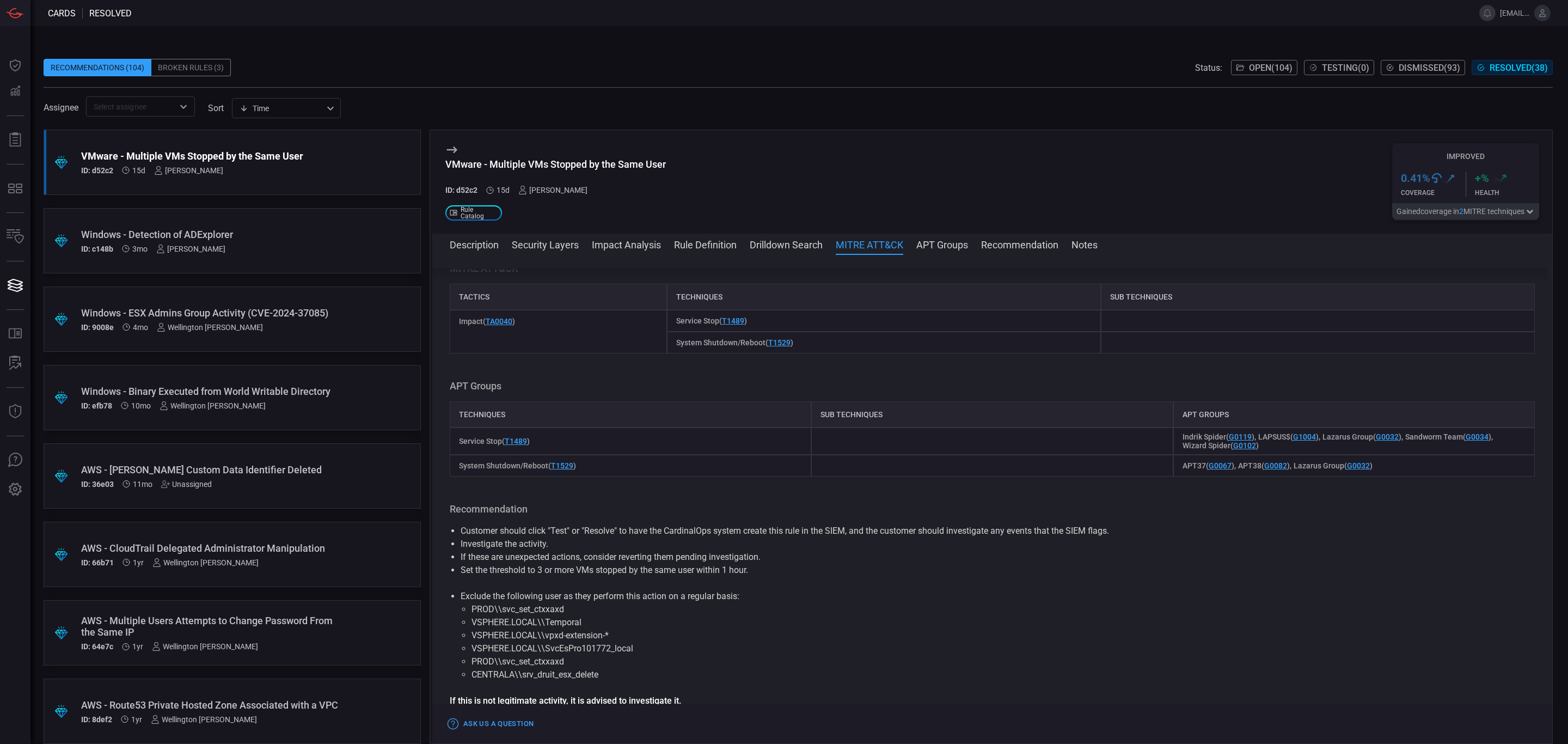
scroll to position [945, 0]
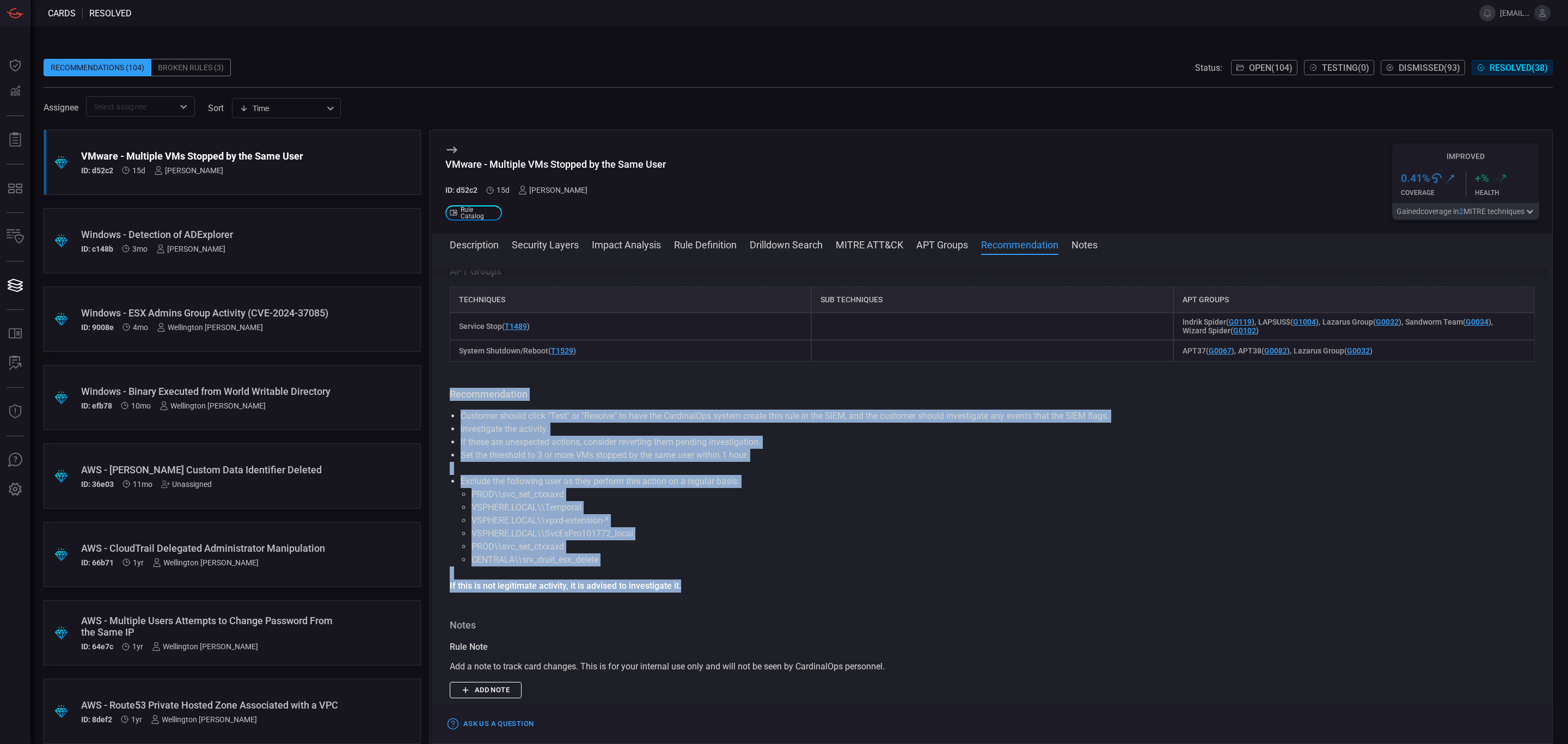
drag, startPoint x: 451, startPoint y: 384, endPoint x: 709, endPoint y: 576, distance: 321.6
click at [709, 576] on div "Recommendation Customer should click "Test" or "Resolve" to have the CardinalOp…" at bounding box center [993, 490] width 1085 height 205
click at [709, 579] on p "If this is not legitimate activity, it is advised to investigate it." at bounding box center [993, 585] width 1085 height 13
drag, startPoint x: 697, startPoint y: 570, endPoint x: 441, endPoint y: 384, distance: 316.4
click at [441, 384] on div "Description VMware ESXi provides comprehensive event logging that captures crit…" at bounding box center [993, 497] width 1120 height 458
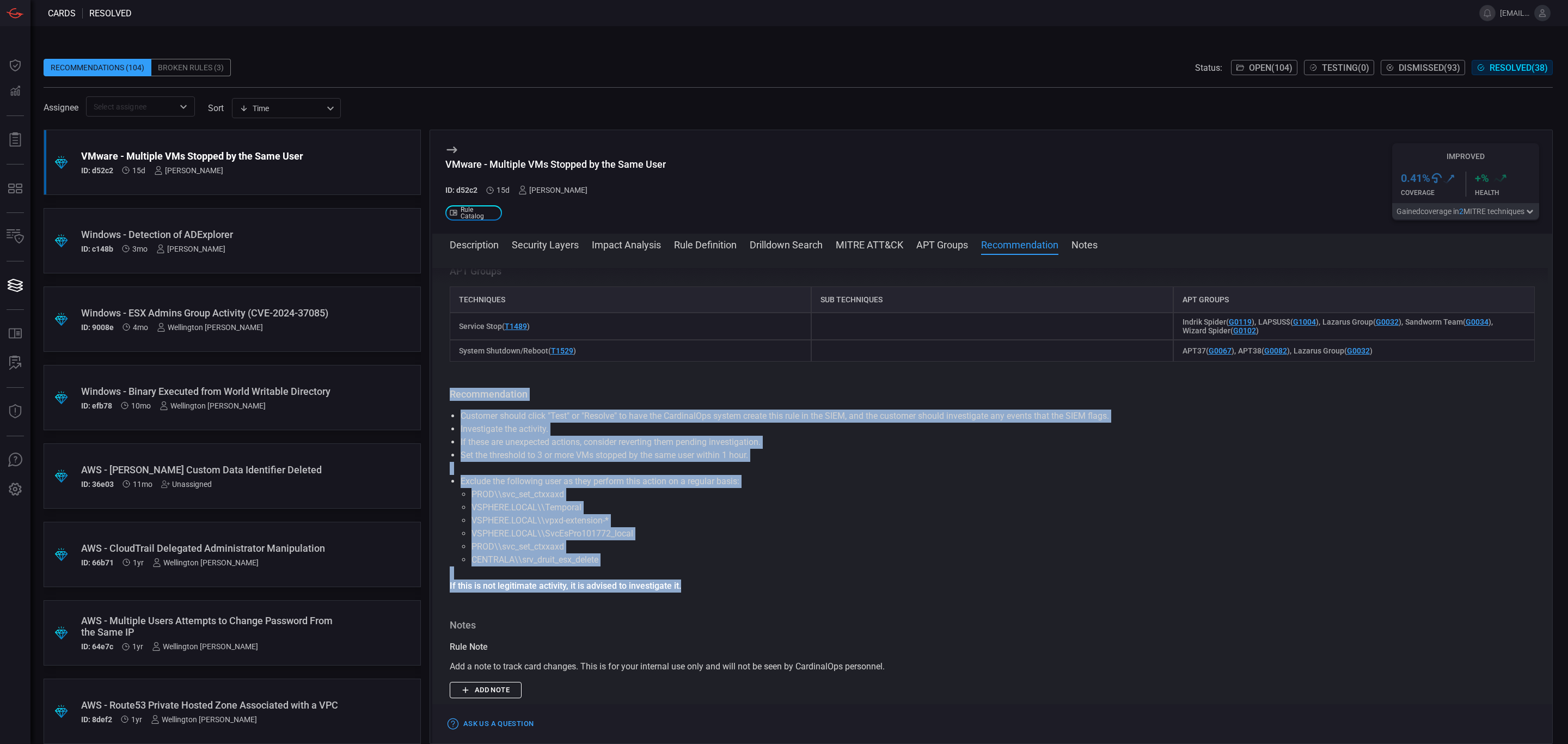
click at [853, 514] on li "VSPHERE.LOCAL\\vpxd-extension-*" at bounding box center [993, 520] width 1042 height 13
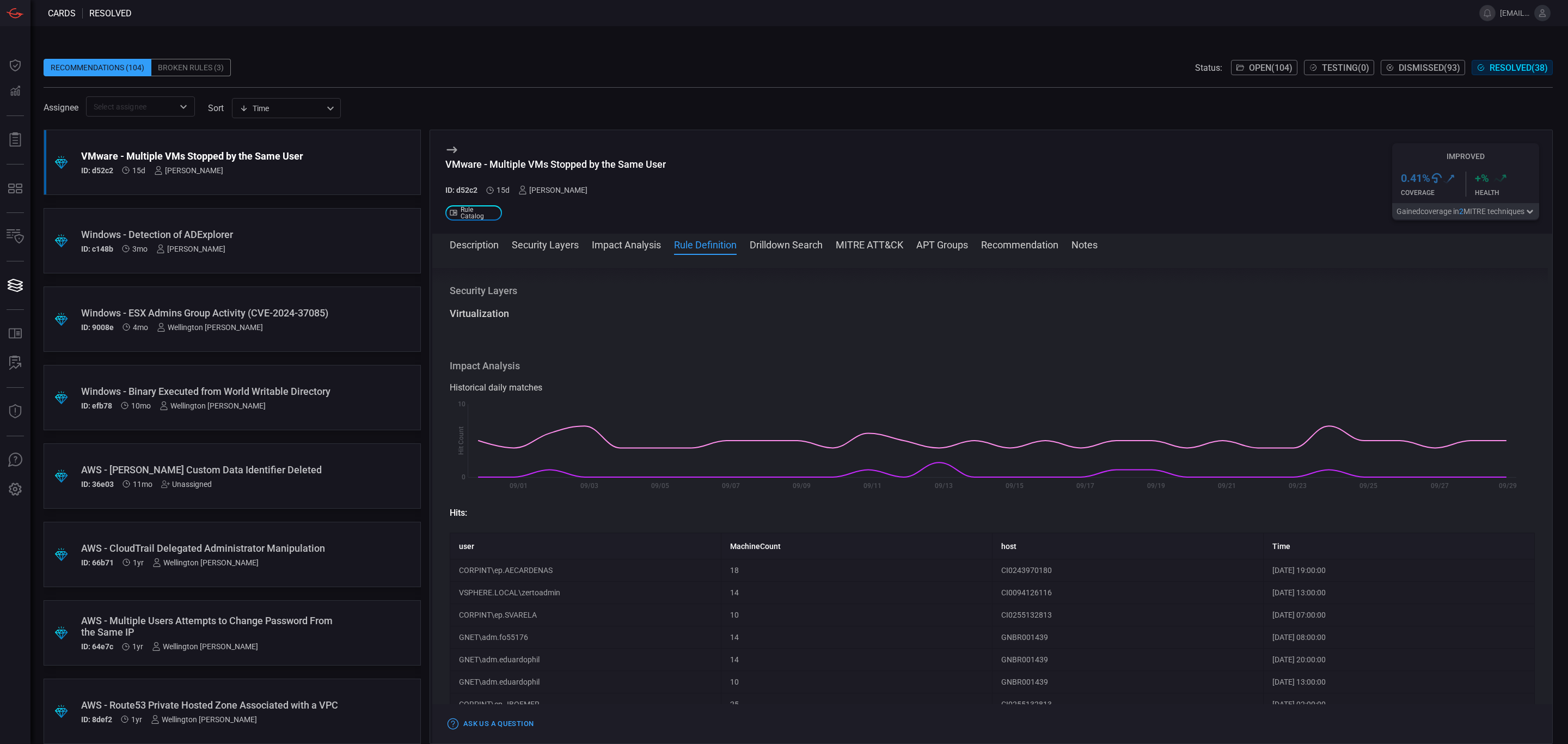
scroll to position [0, 0]
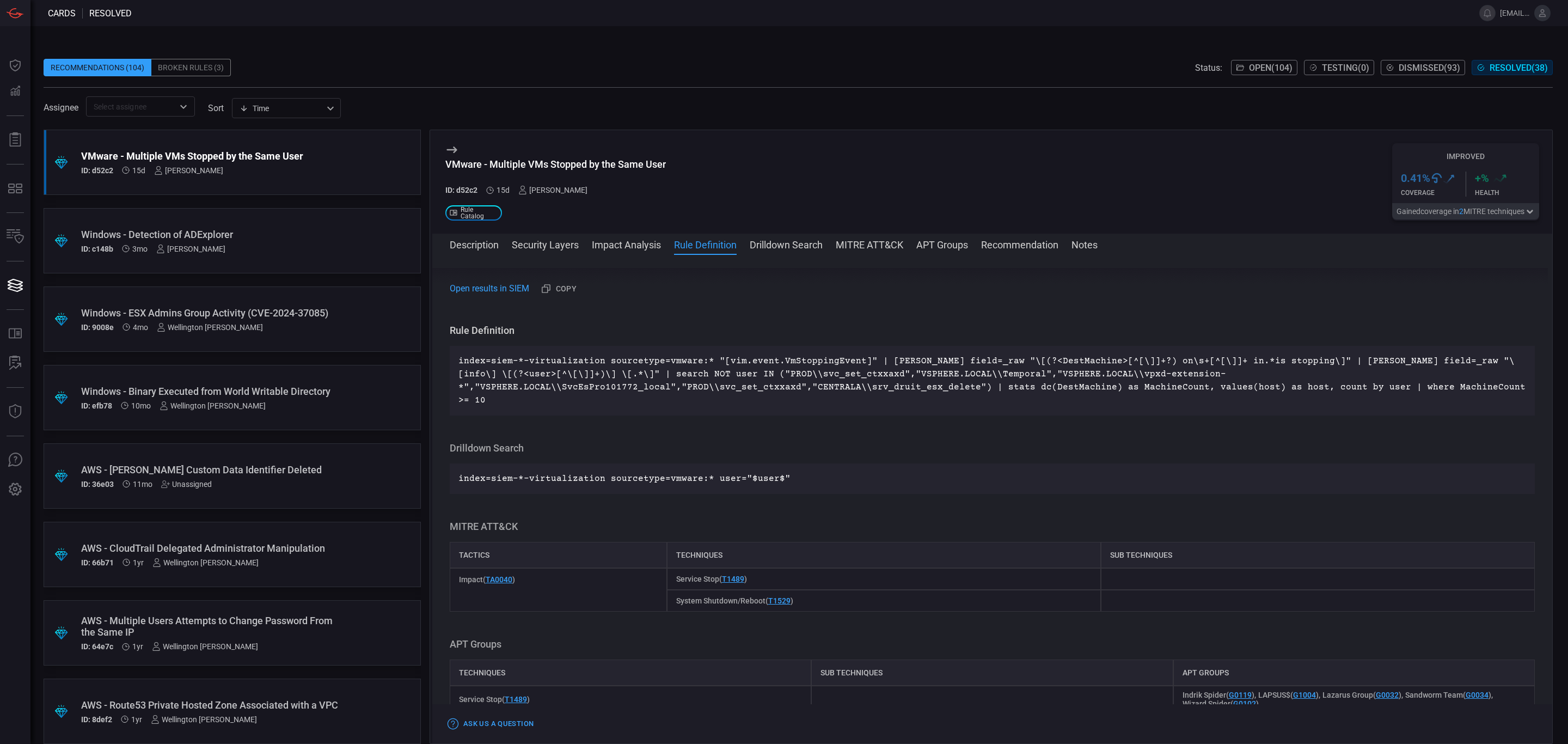
drag, startPoint x: 694, startPoint y: 247, endPoint x: 701, endPoint y: 253, distance: 9.2
click at [694, 247] on button "Rule Definition" at bounding box center [705, 243] width 62 height 13
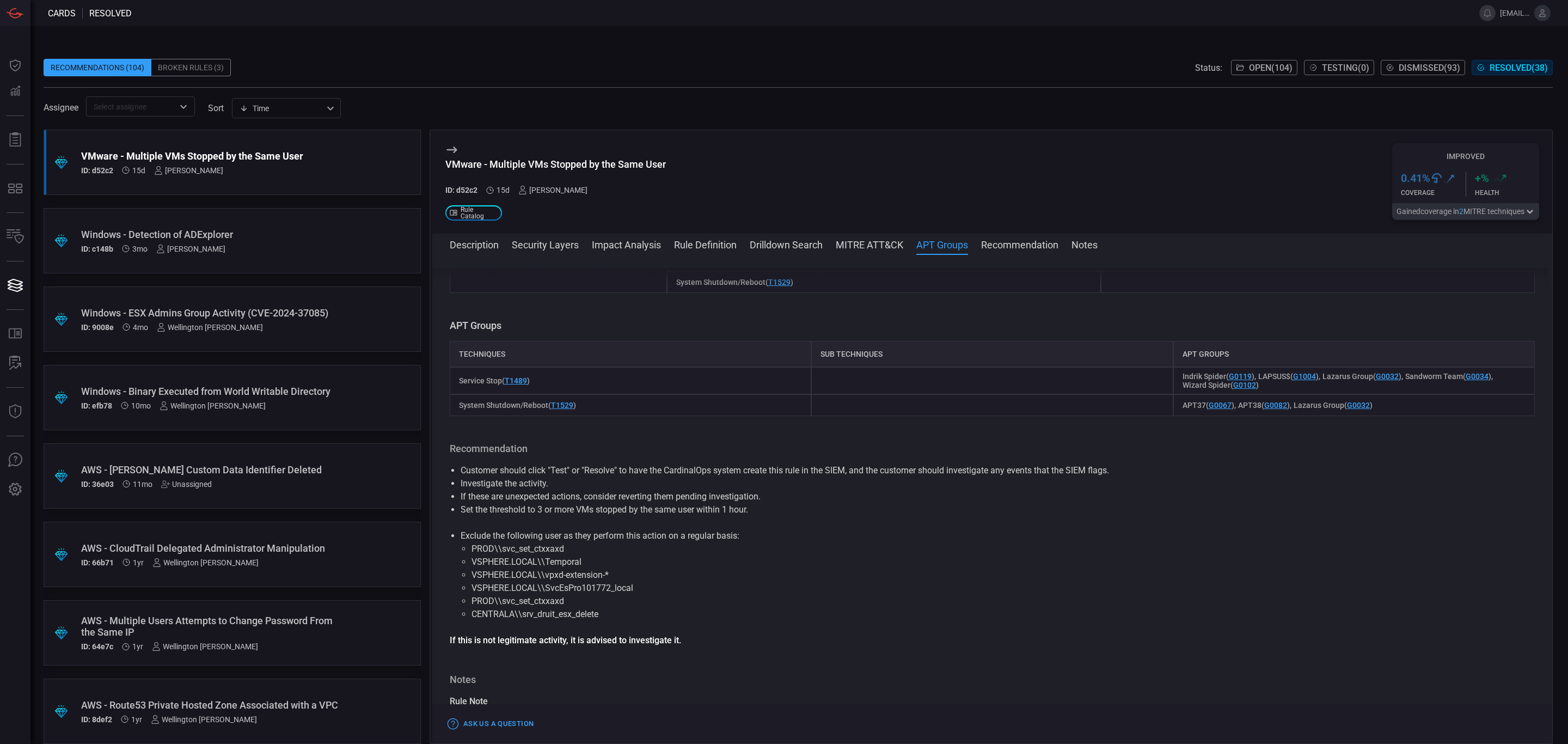
scroll to position [863, 0]
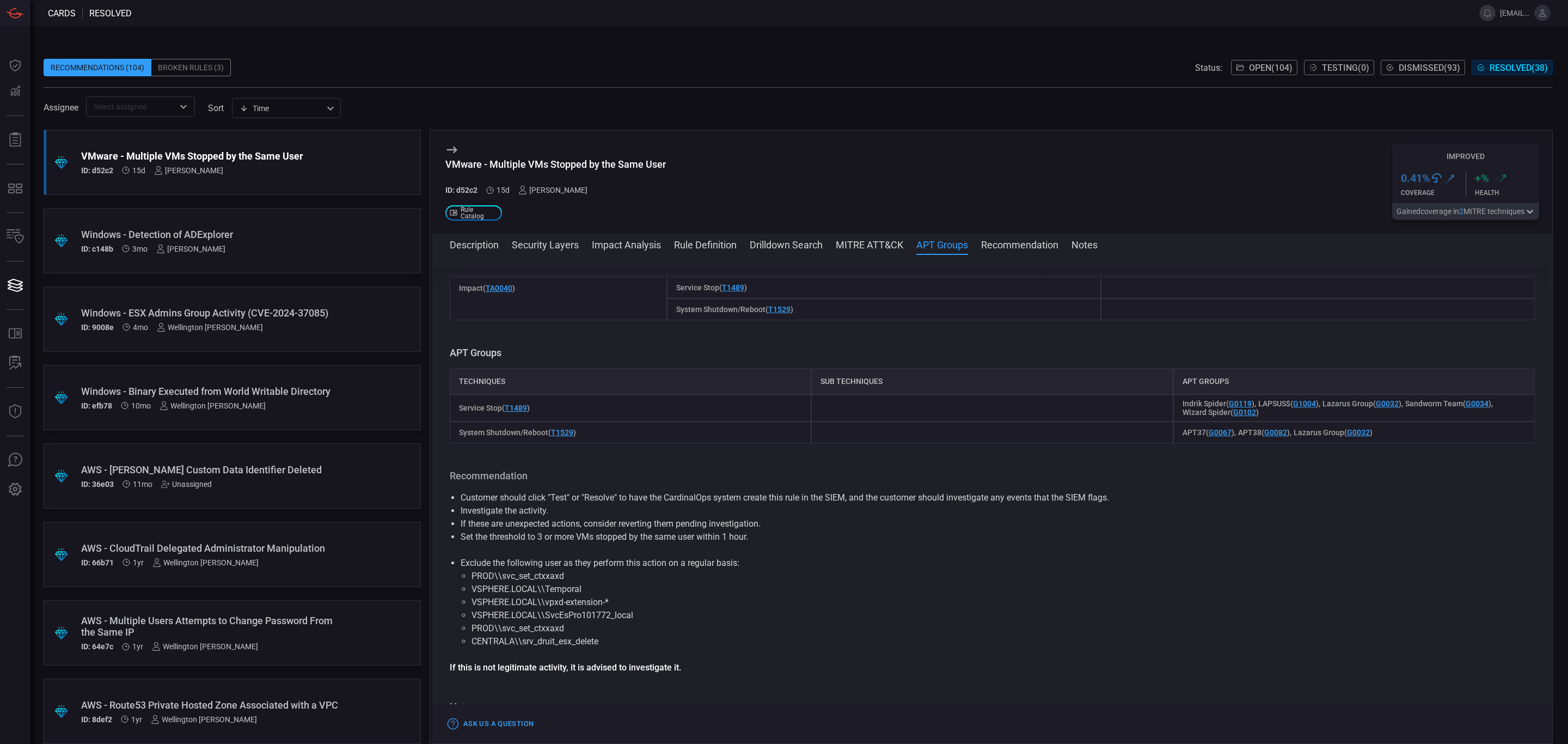
click at [1017, 249] on button "Recommendation" at bounding box center [1019, 243] width 77 height 13
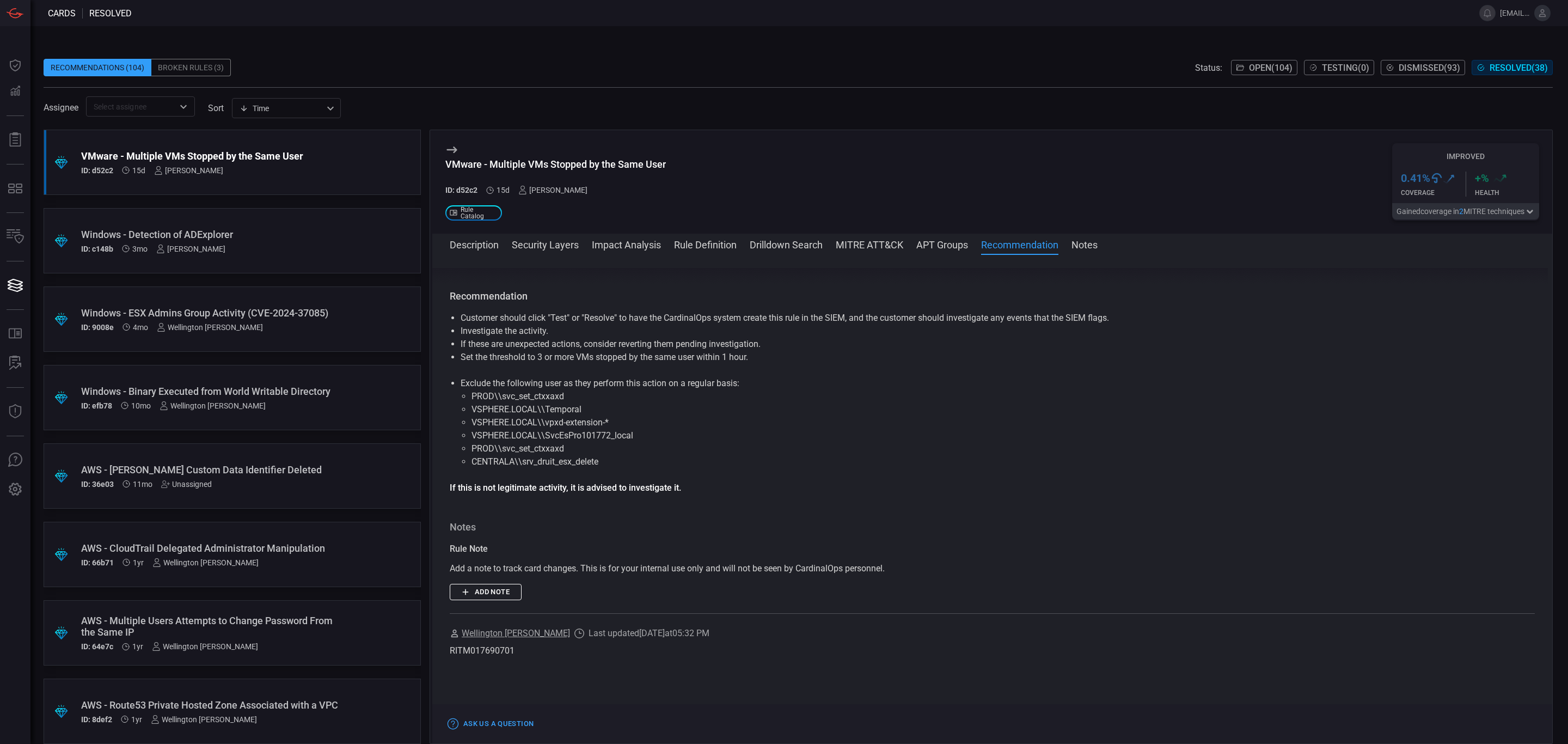
click at [940, 239] on button "APT Groups" at bounding box center [942, 243] width 52 height 13
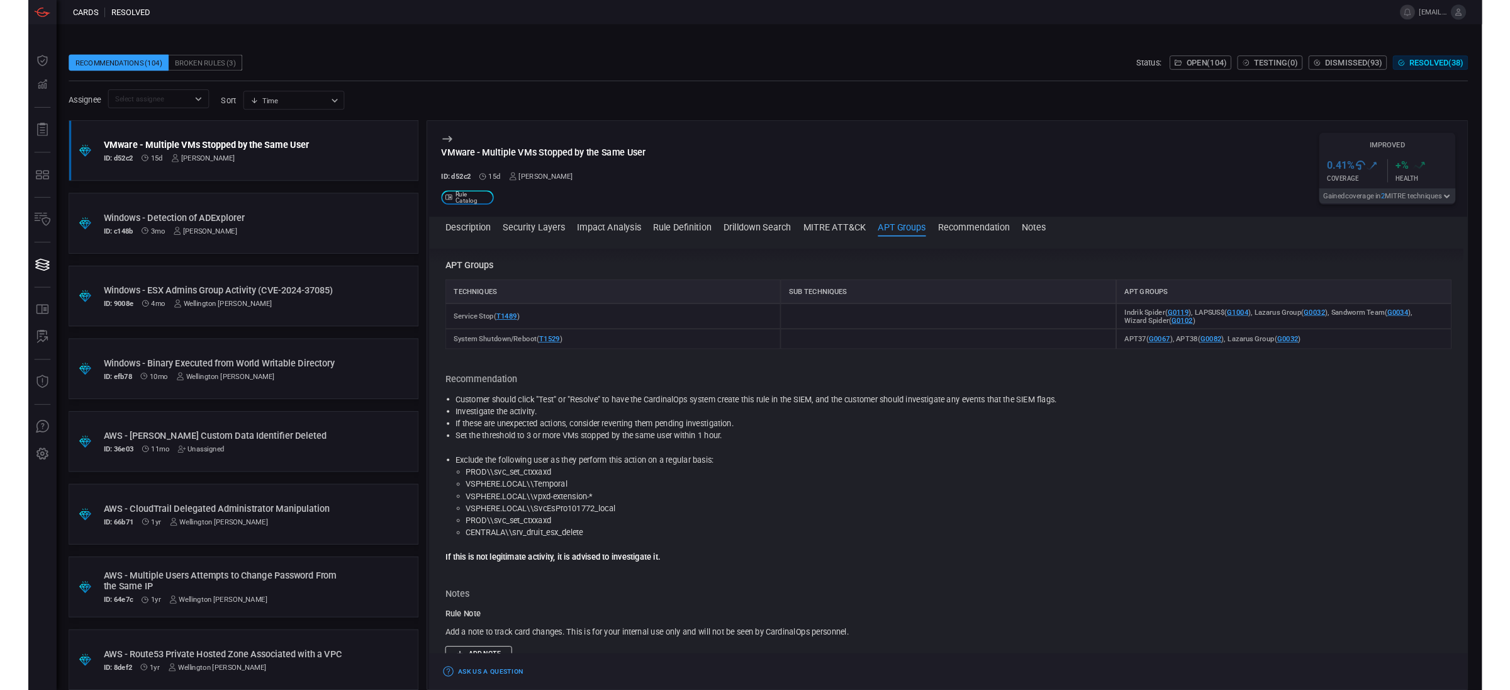
scroll to position [1061, 0]
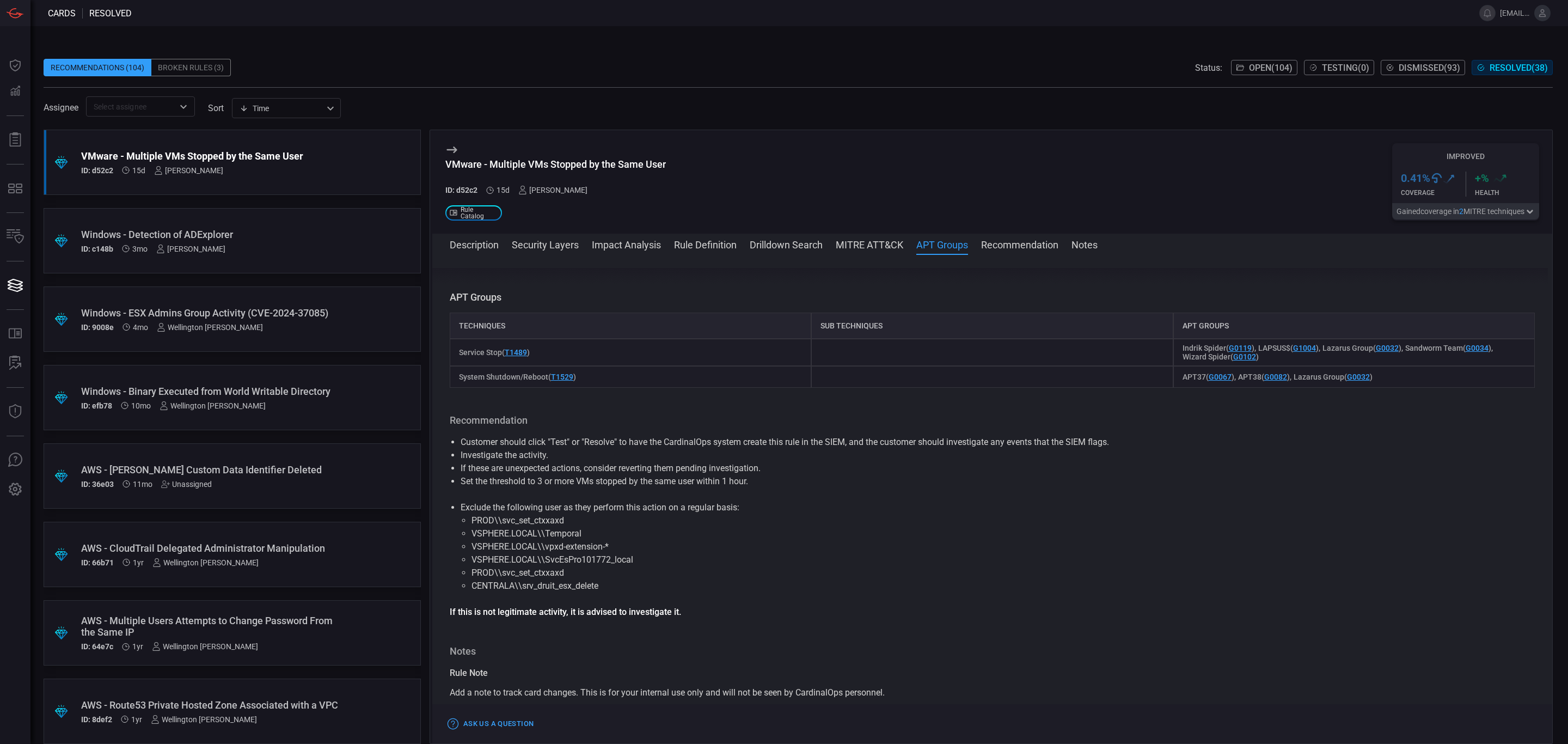
click at [728, 400] on div "Description VMware ESXi provides comprehensive event logging that captures crit…" at bounding box center [993, 497] width 1120 height 458
click at [1251, 68] on span "Open ( 104 )" at bounding box center [1270, 67] width 43 height 10
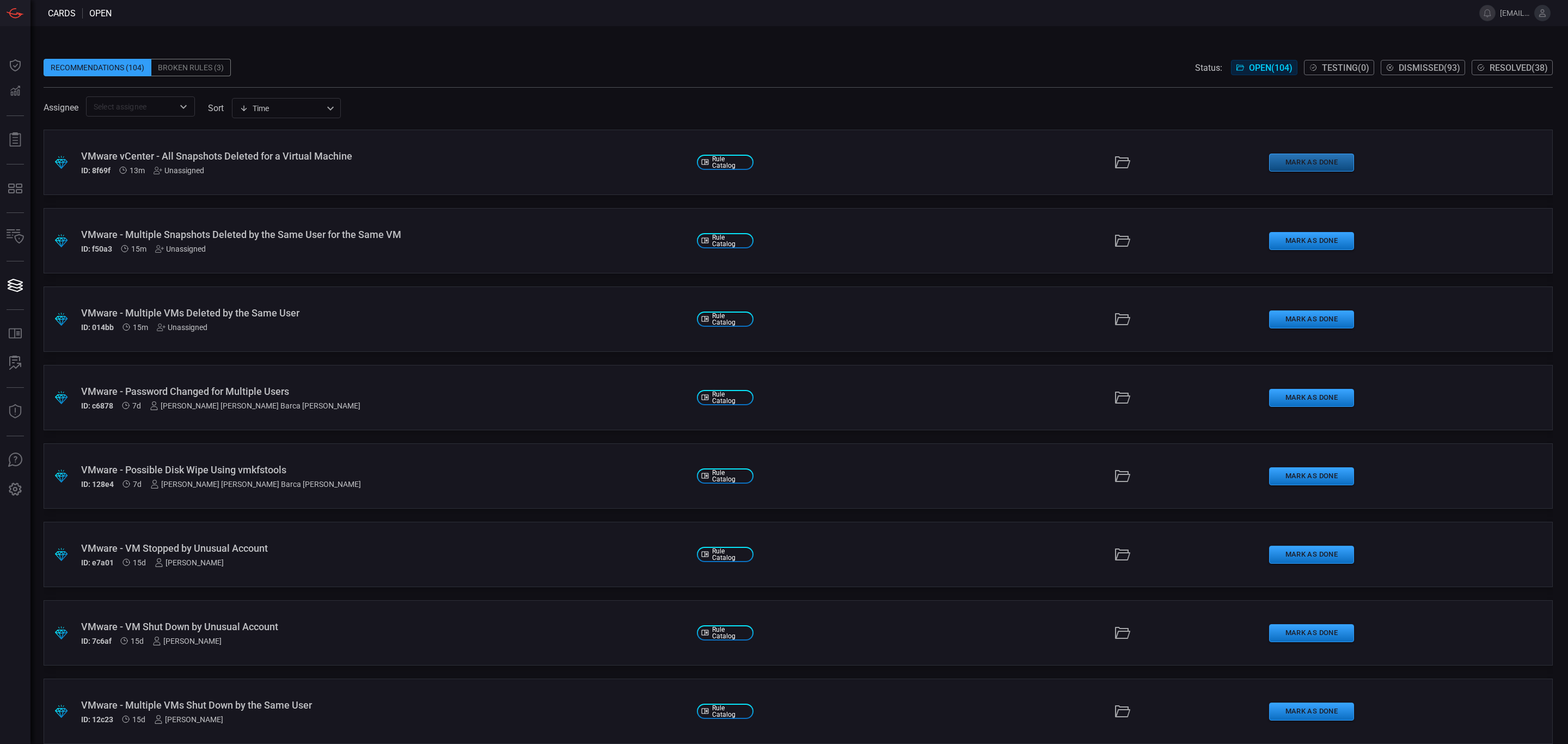
click at [1314, 164] on button "Mark as Done" at bounding box center [1312, 162] width 85 height 18
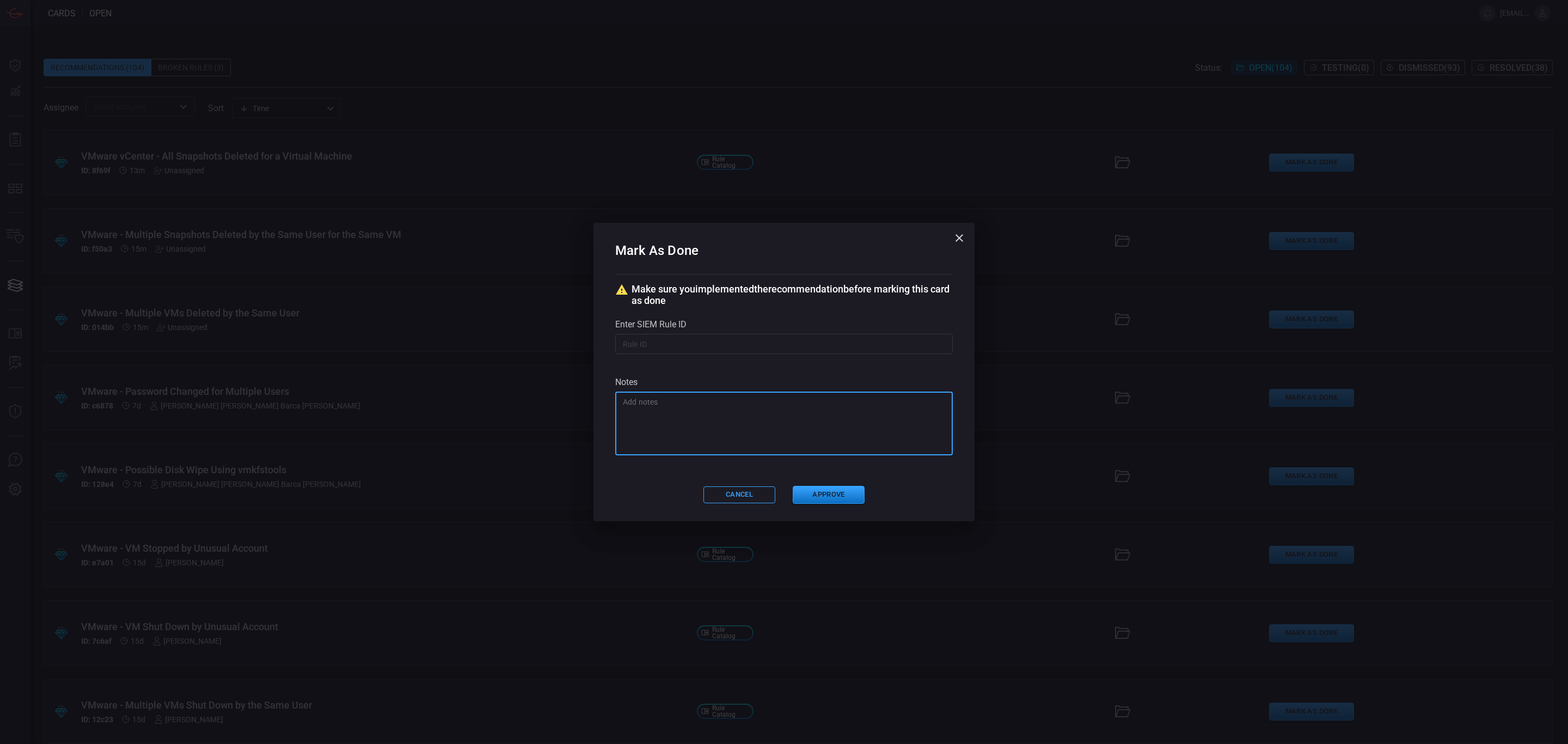
click at [707, 427] on textarea at bounding box center [784, 423] width 322 height 55
click at [795, 408] on textarea at bounding box center [784, 423] width 322 height 55
paste textarea "RITM017690701"
type textarea "RITM017690701"
click at [964, 239] on icon "button" at bounding box center [959, 237] width 13 height 13
